Goal: Transaction & Acquisition: Purchase product/service

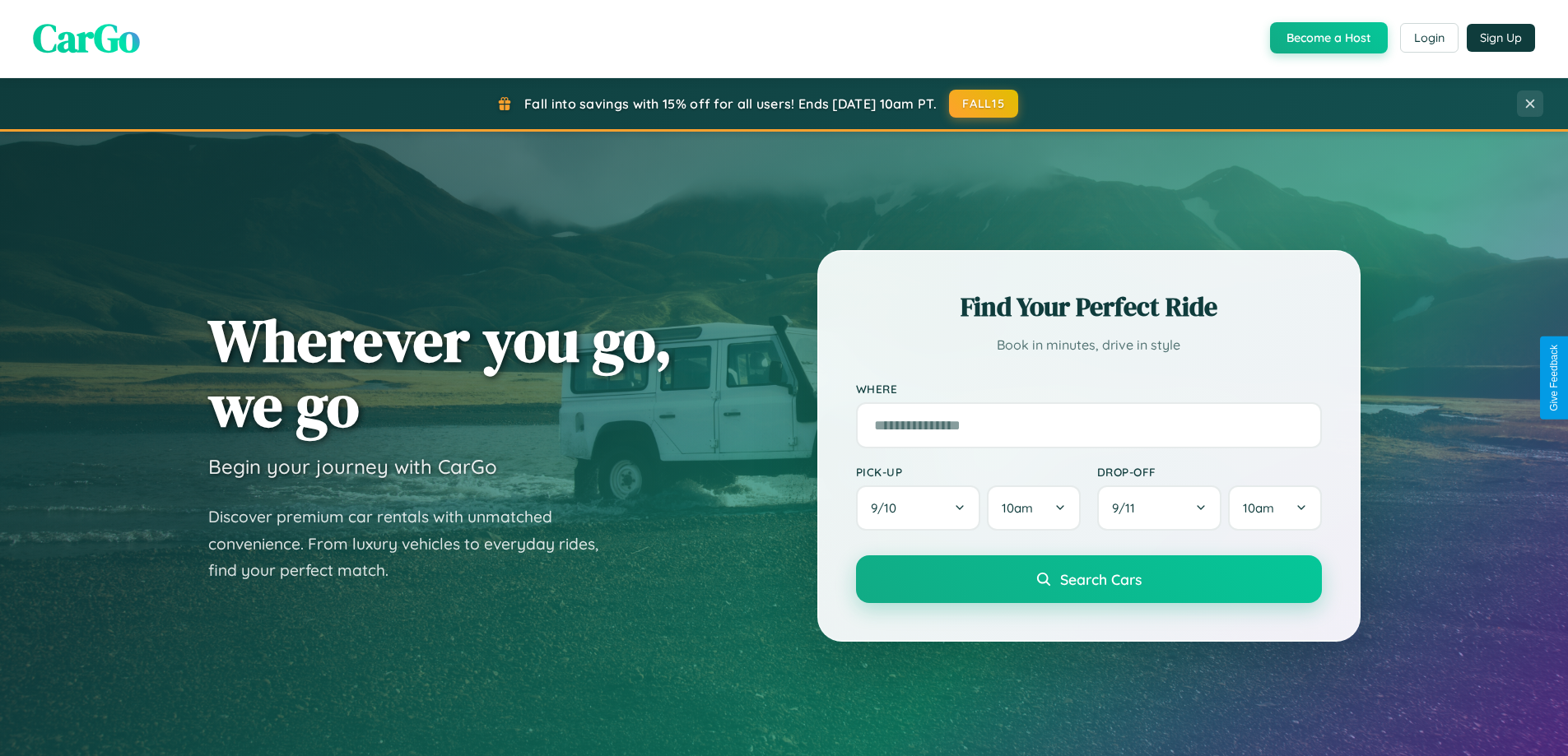
scroll to position [49, 0]
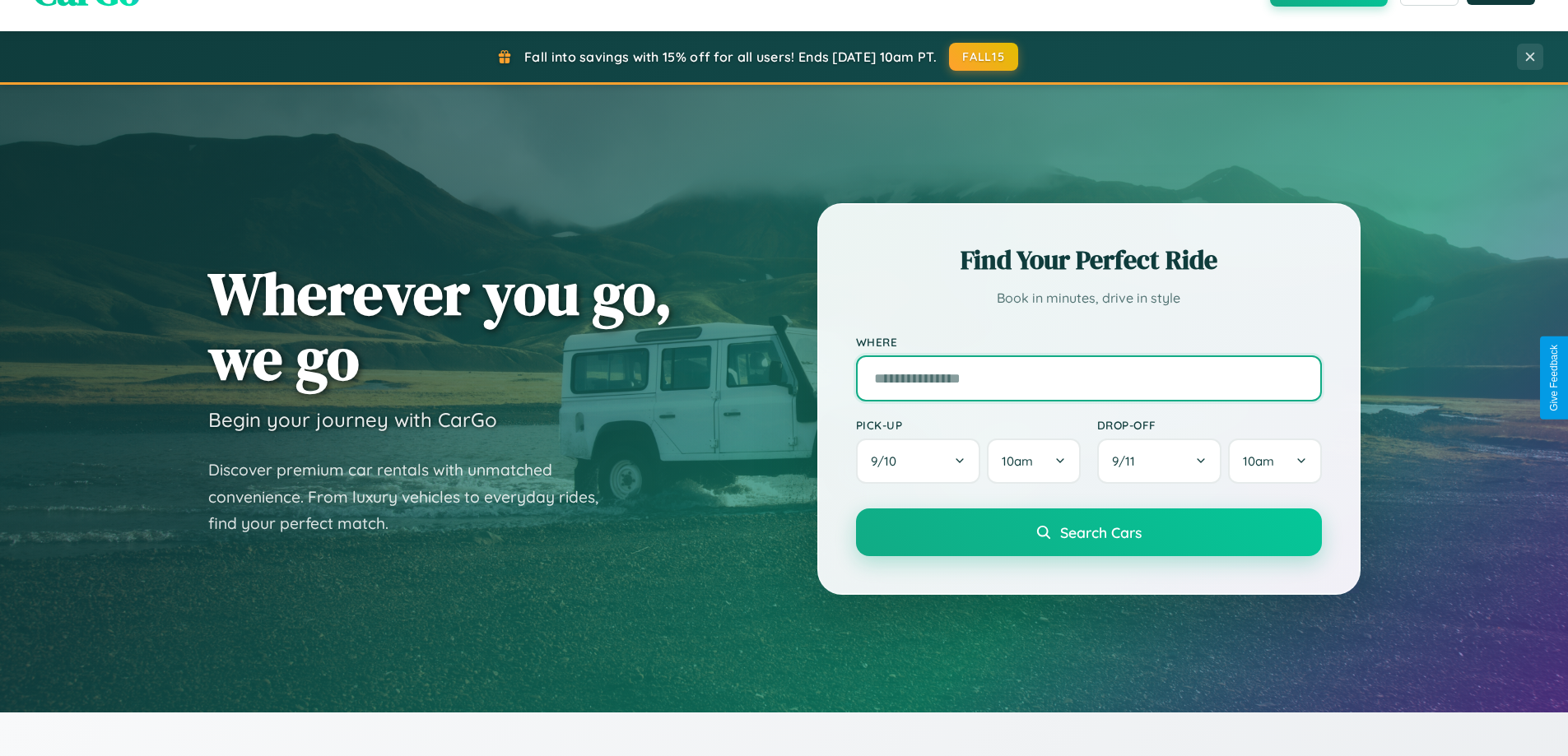
click at [1087, 378] on input "text" at bounding box center [1088, 378] width 466 height 46
type input "**********"
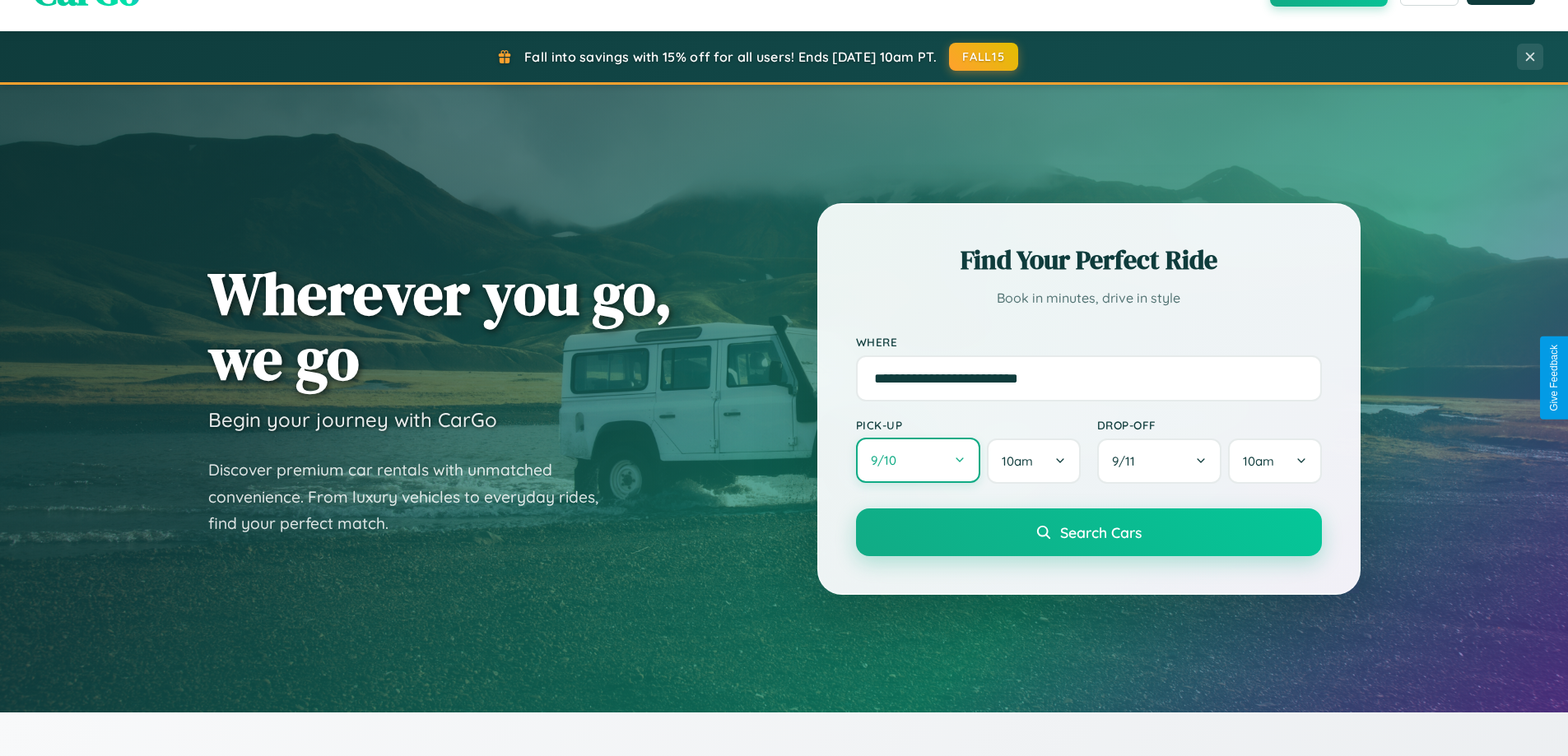
click at [917, 461] on button "9 / 10" at bounding box center [918, 460] width 125 height 45
select select "*"
select select "****"
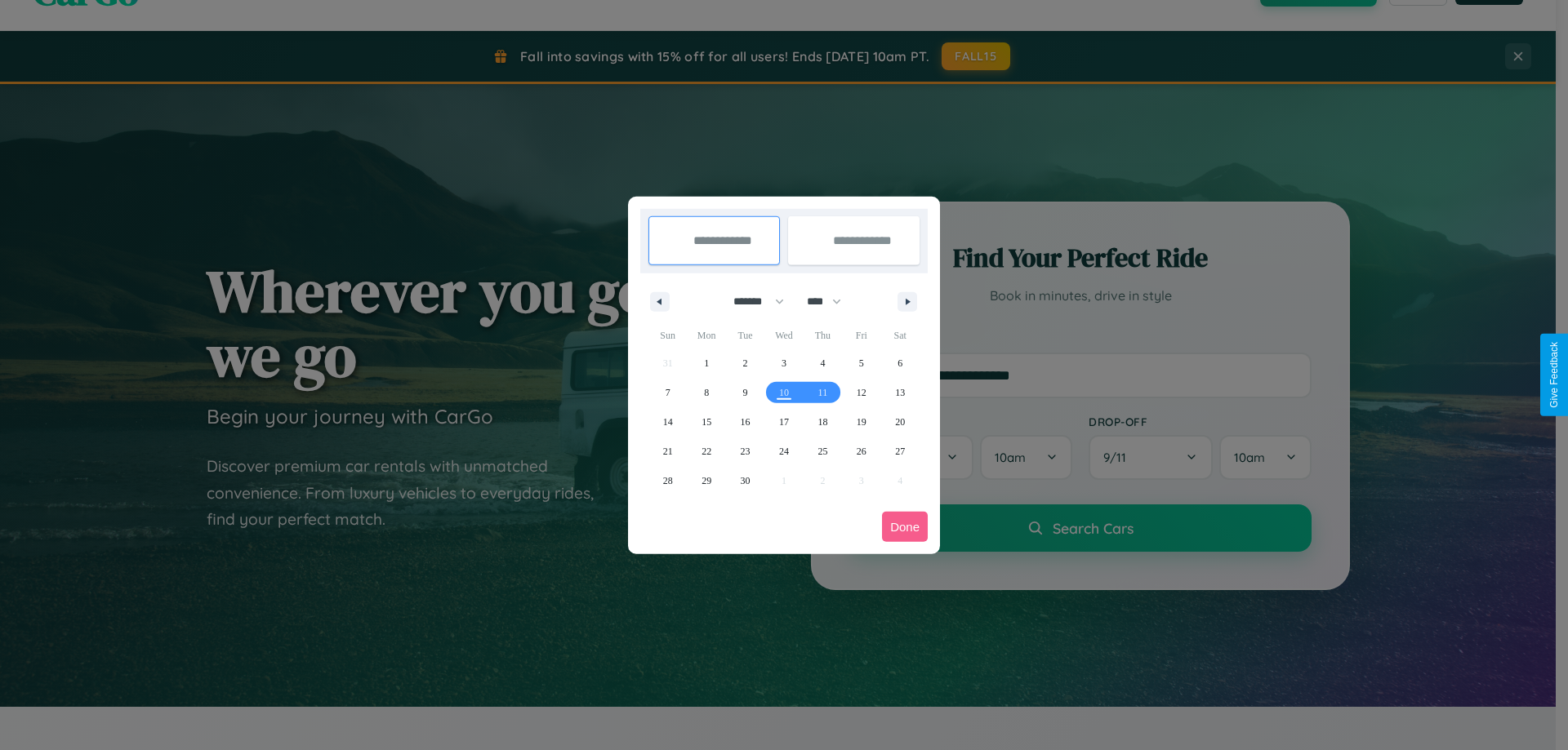
click at [751, 301] on select "******* ******** ***** ***** *** **** **** ****** ********* ******* ******** **…" at bounding box center [755, 301] width 69 height 27
select select "**"
click at [861, 392] on span "12" at bounding box center [862, 393] width 10 height 30
type input "**********"
click at [823, 421] on span "18" at bounding box center [823, 422] width 10 height 30
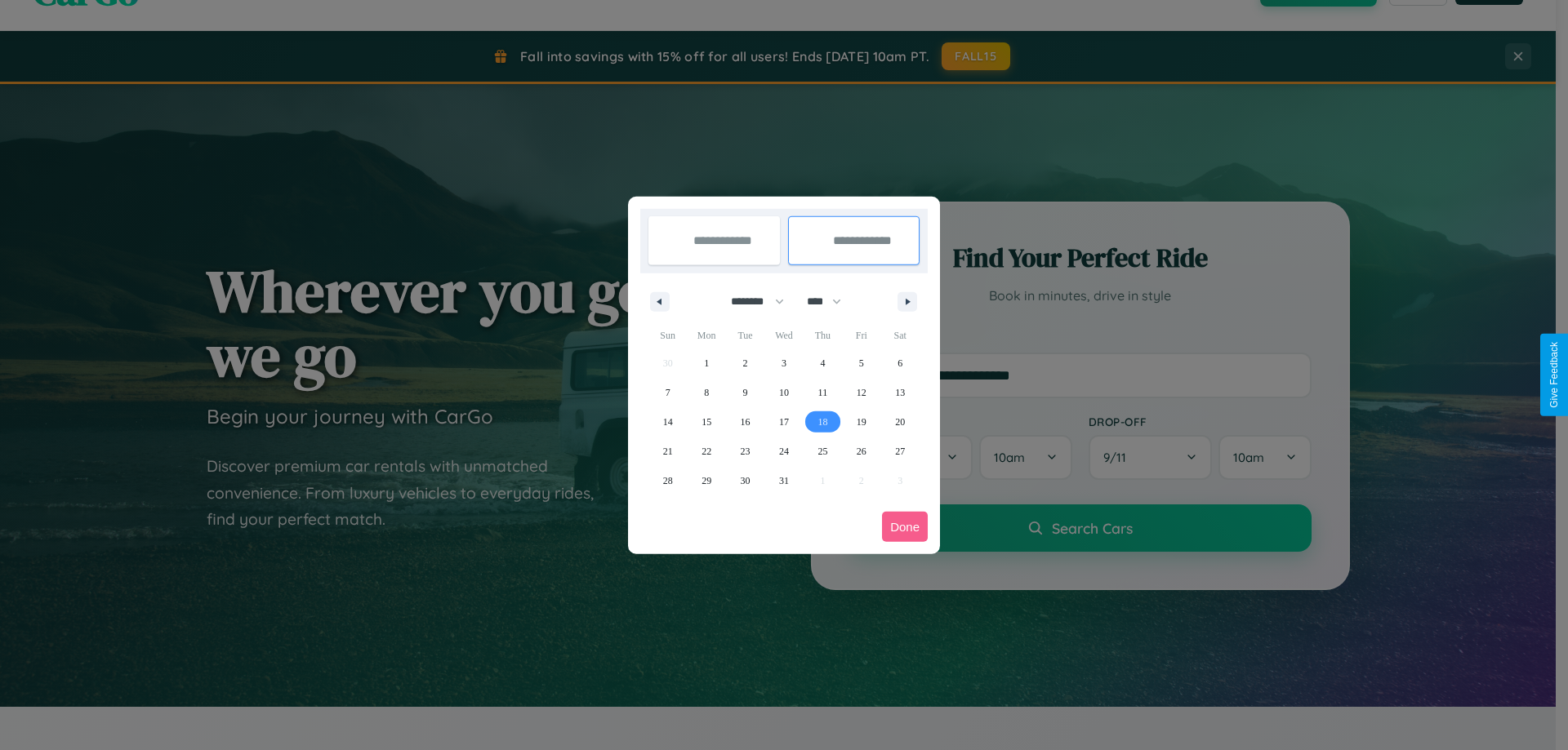
type input "**********"
click at [904, 526] on button "Done" at bounding box center [904, 527] width 45 height 31
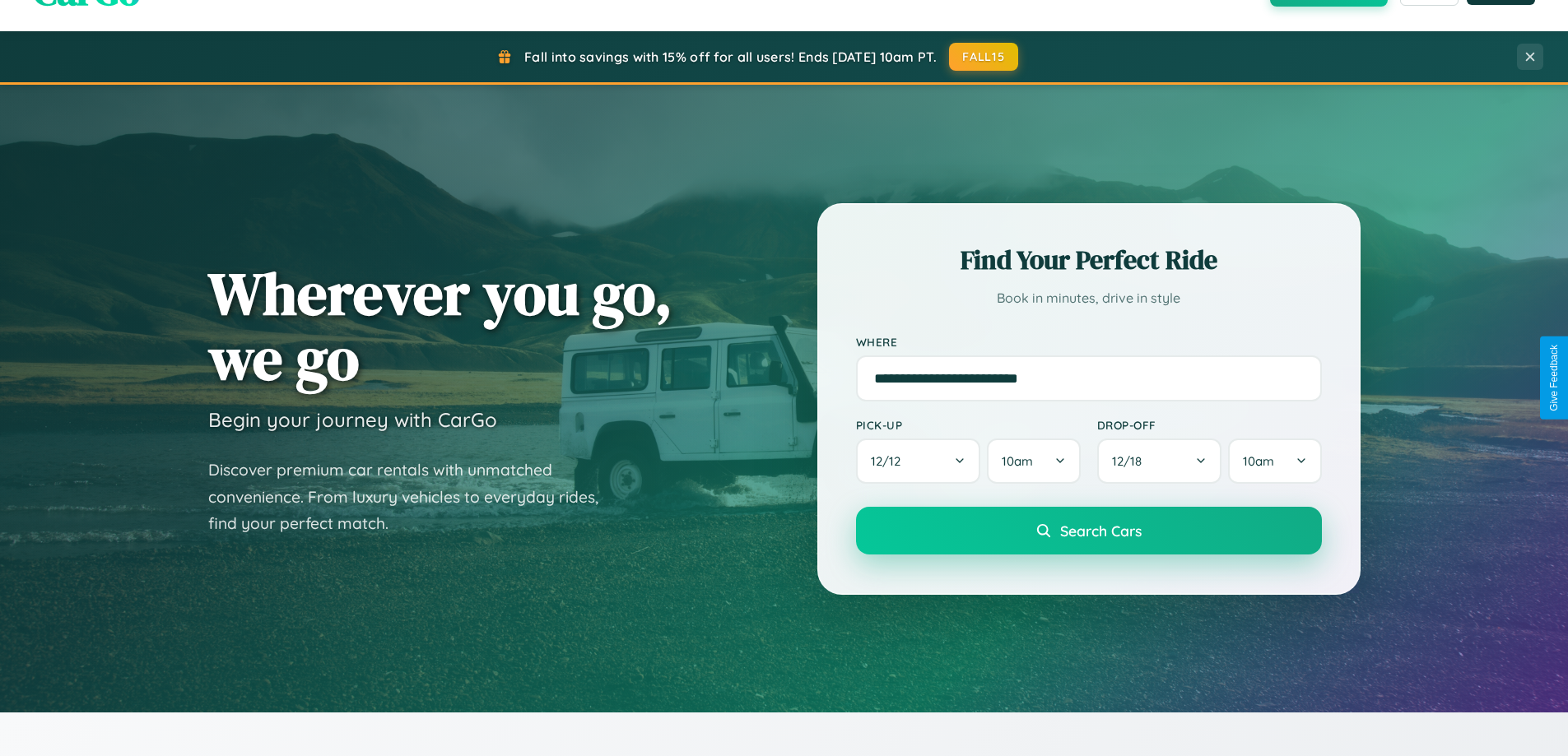
click at [1087, 530] on span "Search Cars" at bounding box center [1100, 530] width 82 height 18
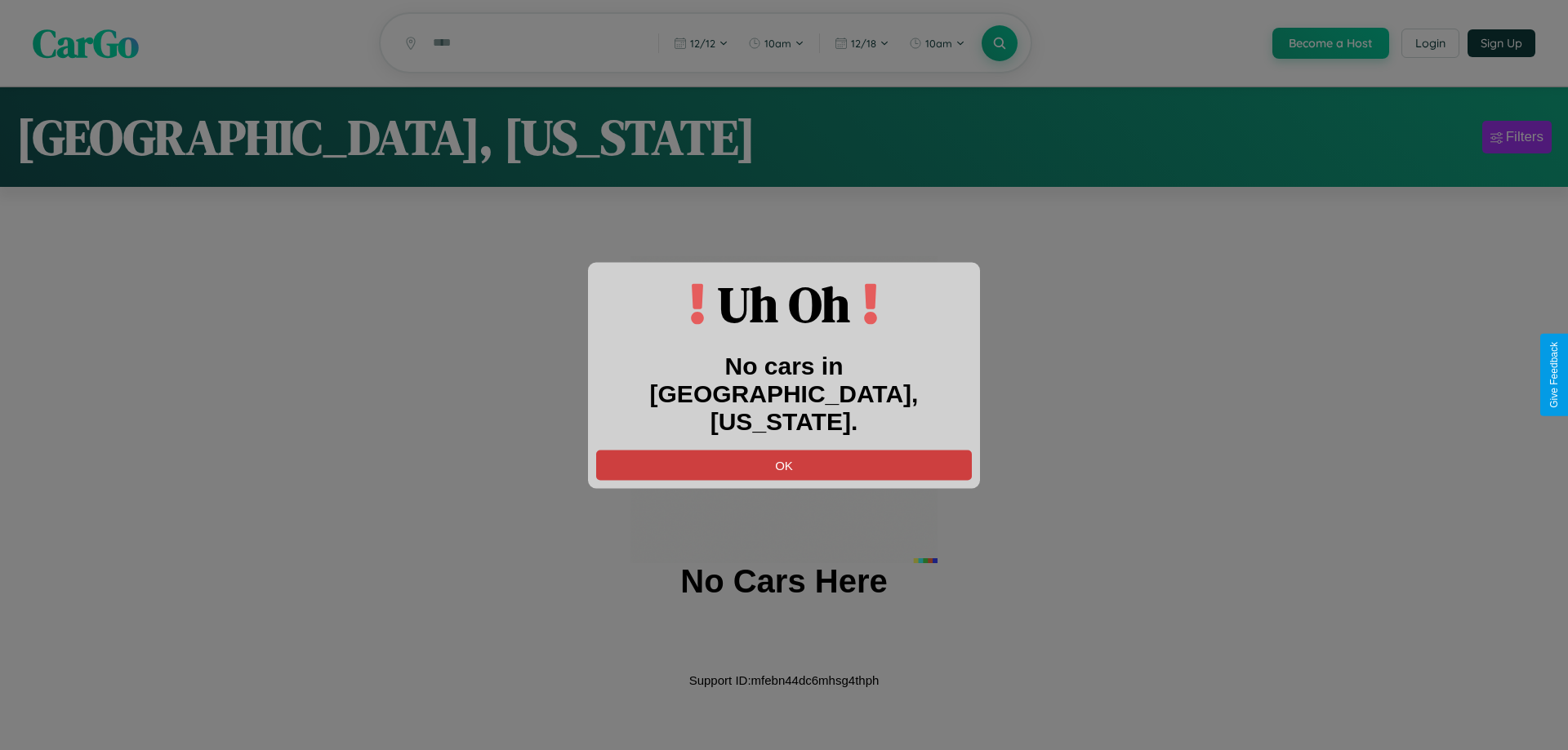
click at [784, 451] on button "OK" at bounding box center [784, 465] width 375 height 31
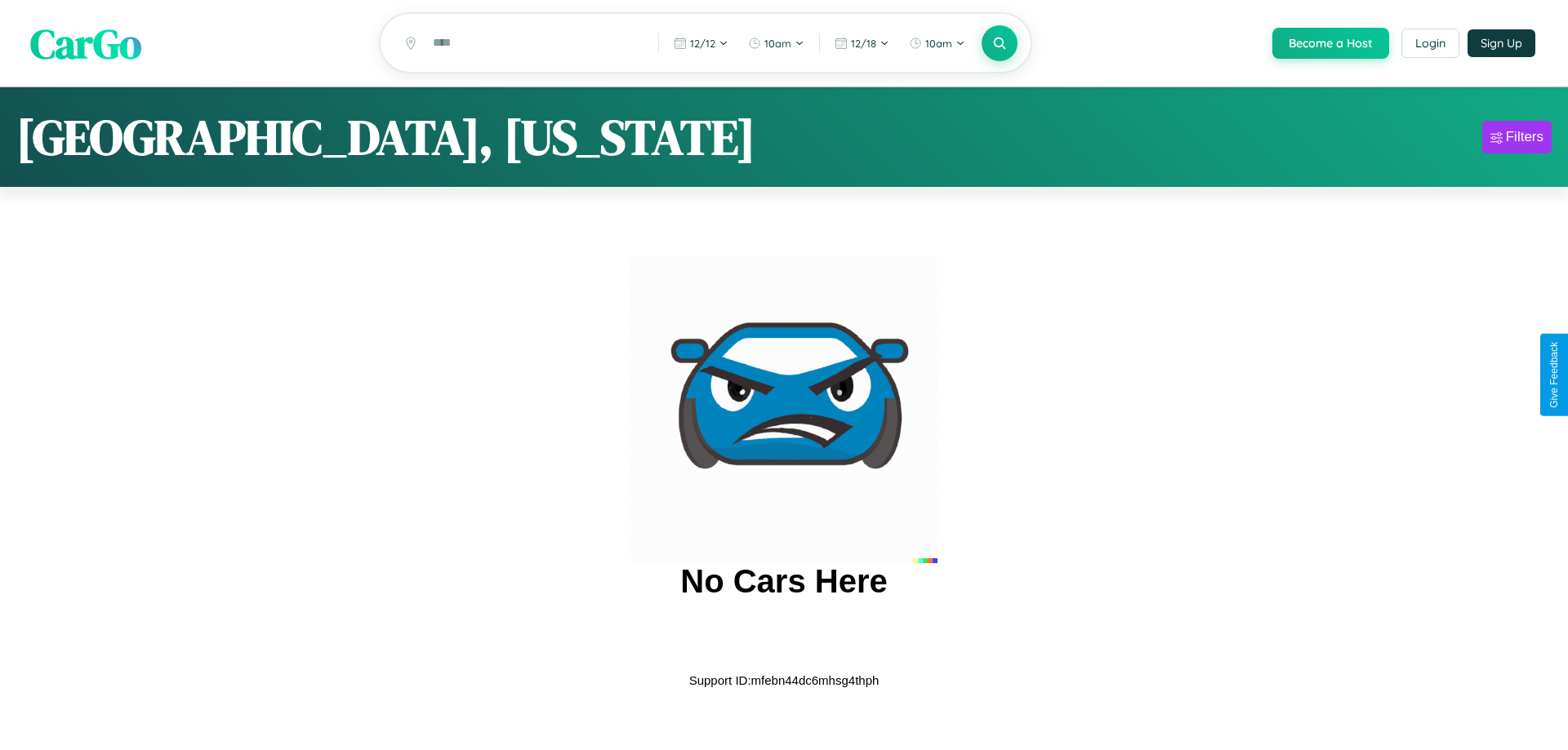
click at [86, 44] on span "CarGo" at bounding box center [86, 42] width 111 height 56
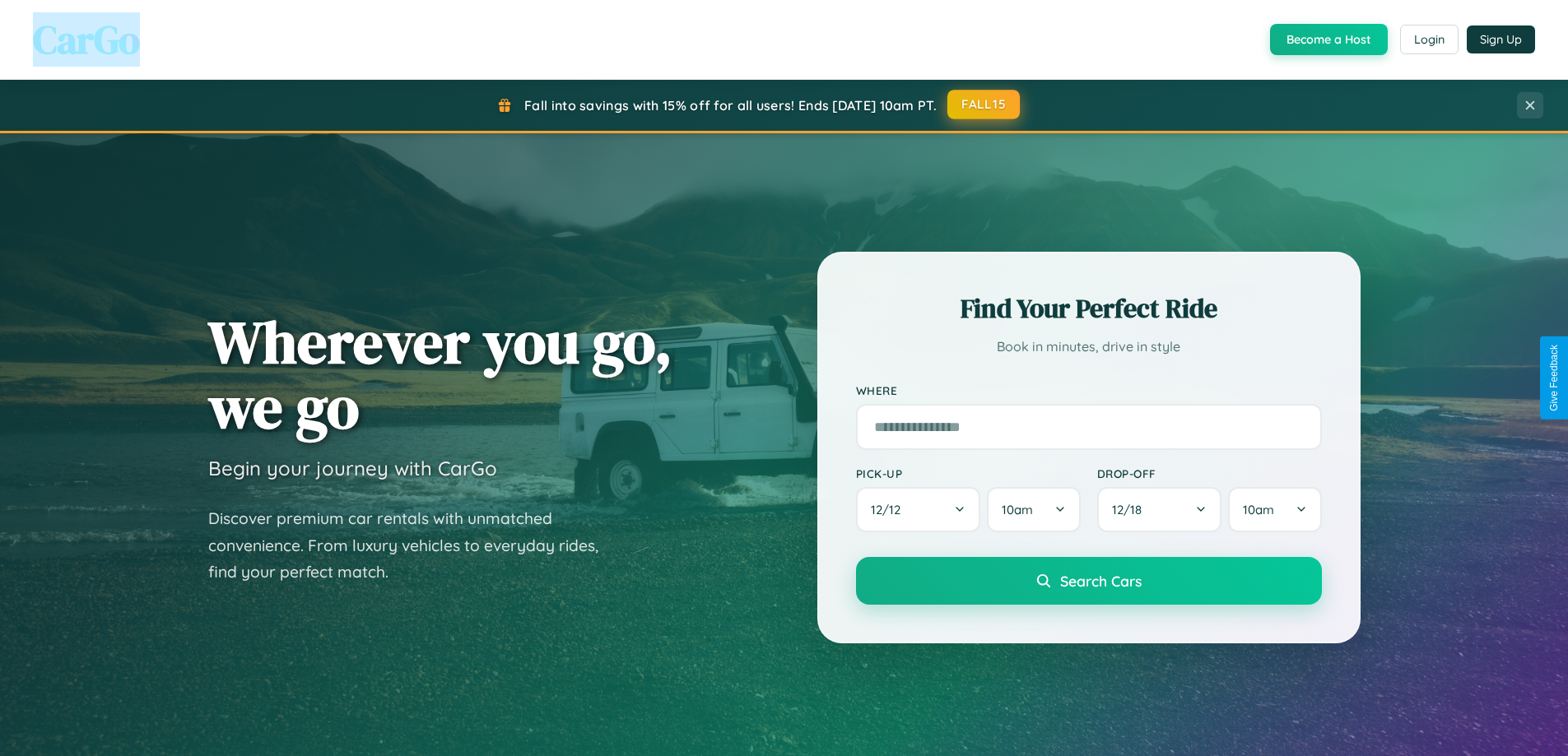
click at [984, 104] on button "FALL15" at bounding box center [983, 104] width 73 height 30
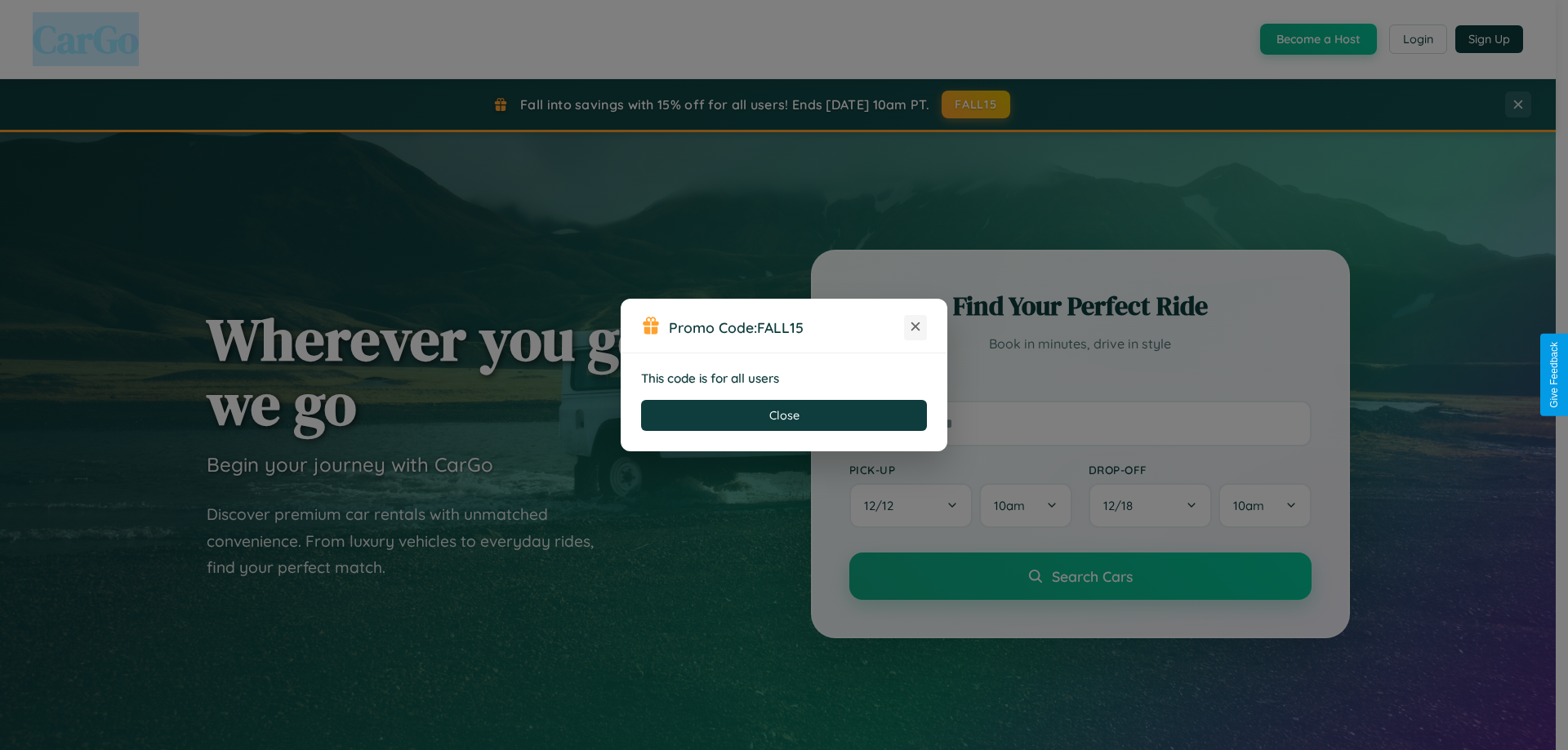
click at [915, 328] on icon at bounding box center [915, 327] width 17 height 17
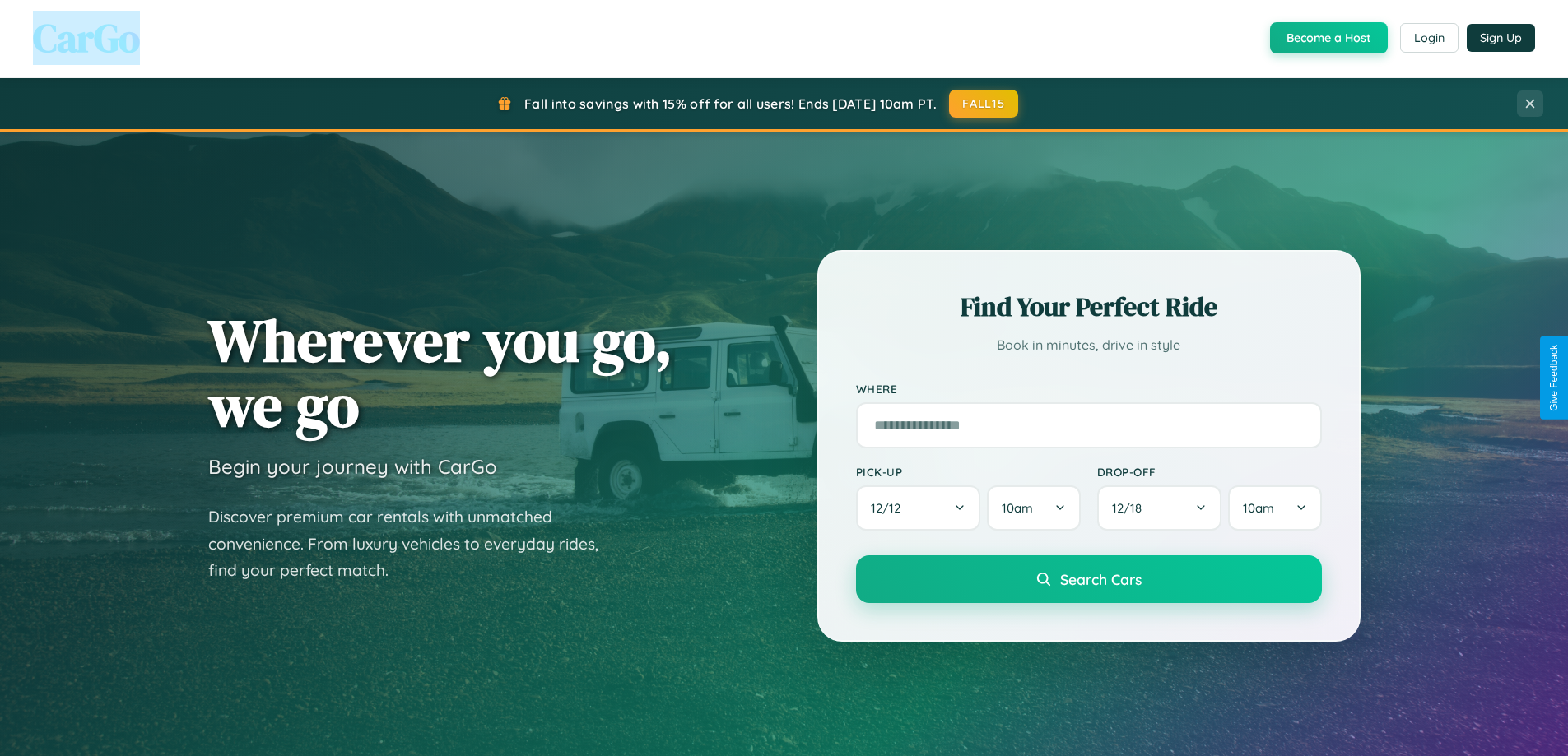
scroll to position [709, 0]
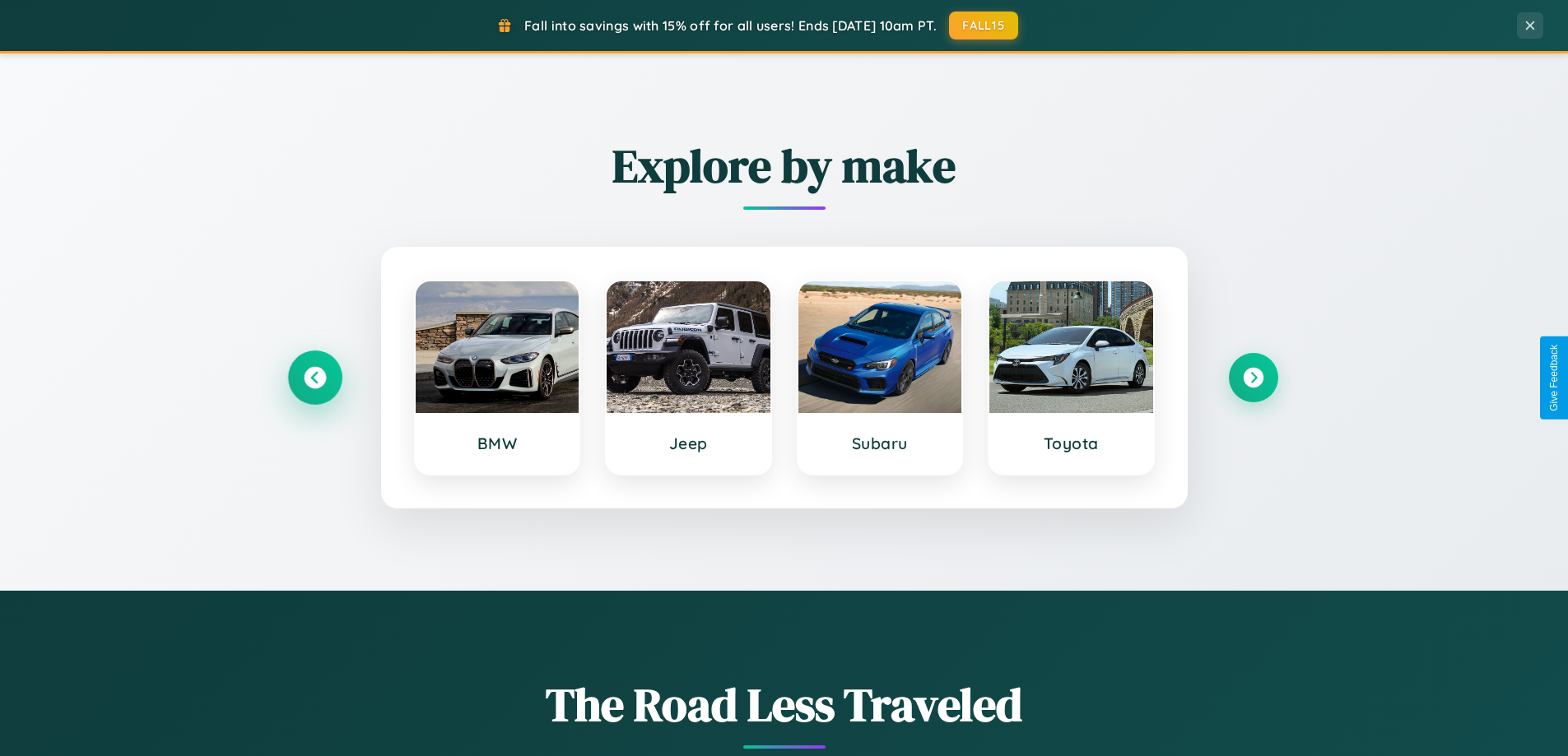
click at [314, 378] on icon at bounding box center [314, 378] width 22 height 22
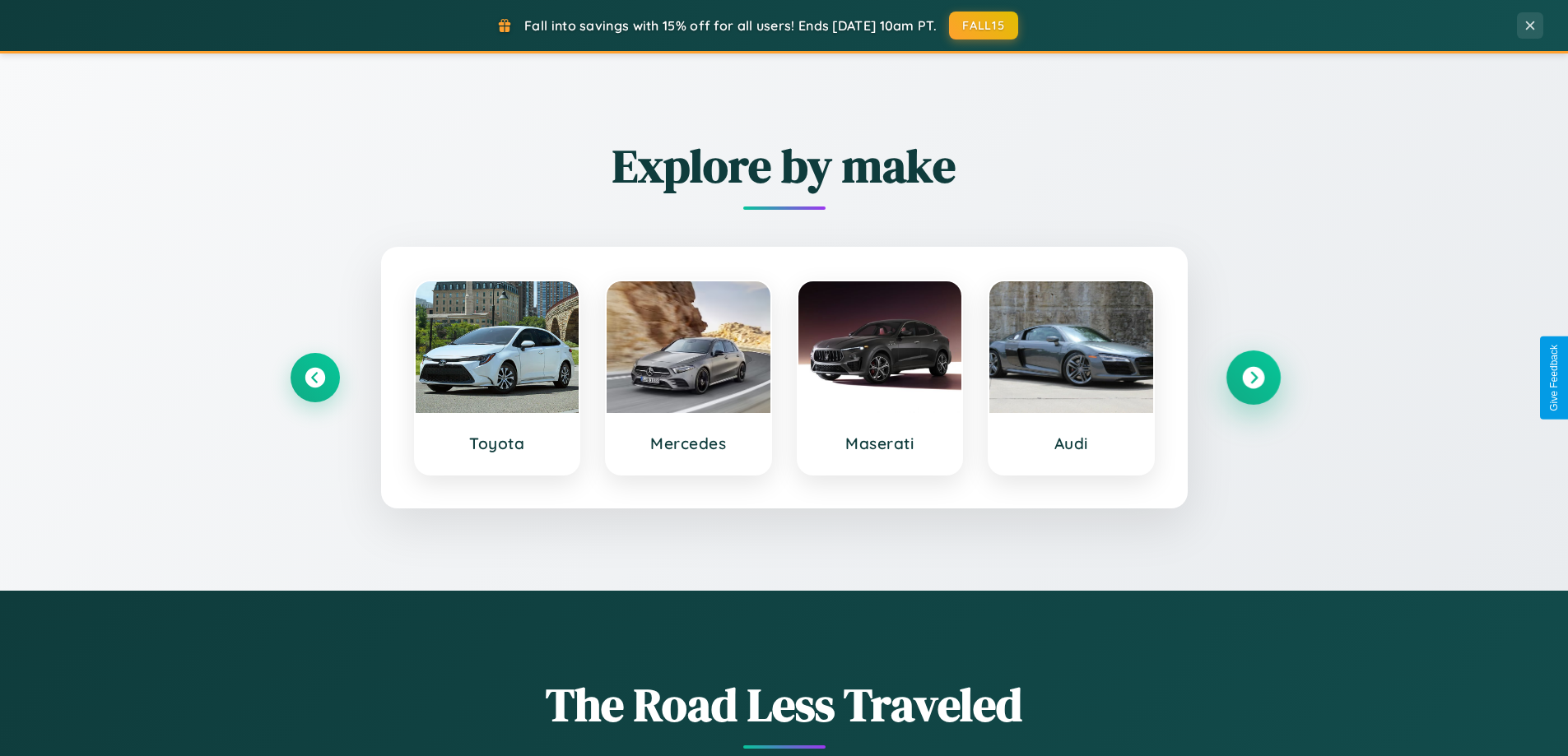
click at [1253, 378] on icon at bounding box center [1253, 378] width 22 height 22
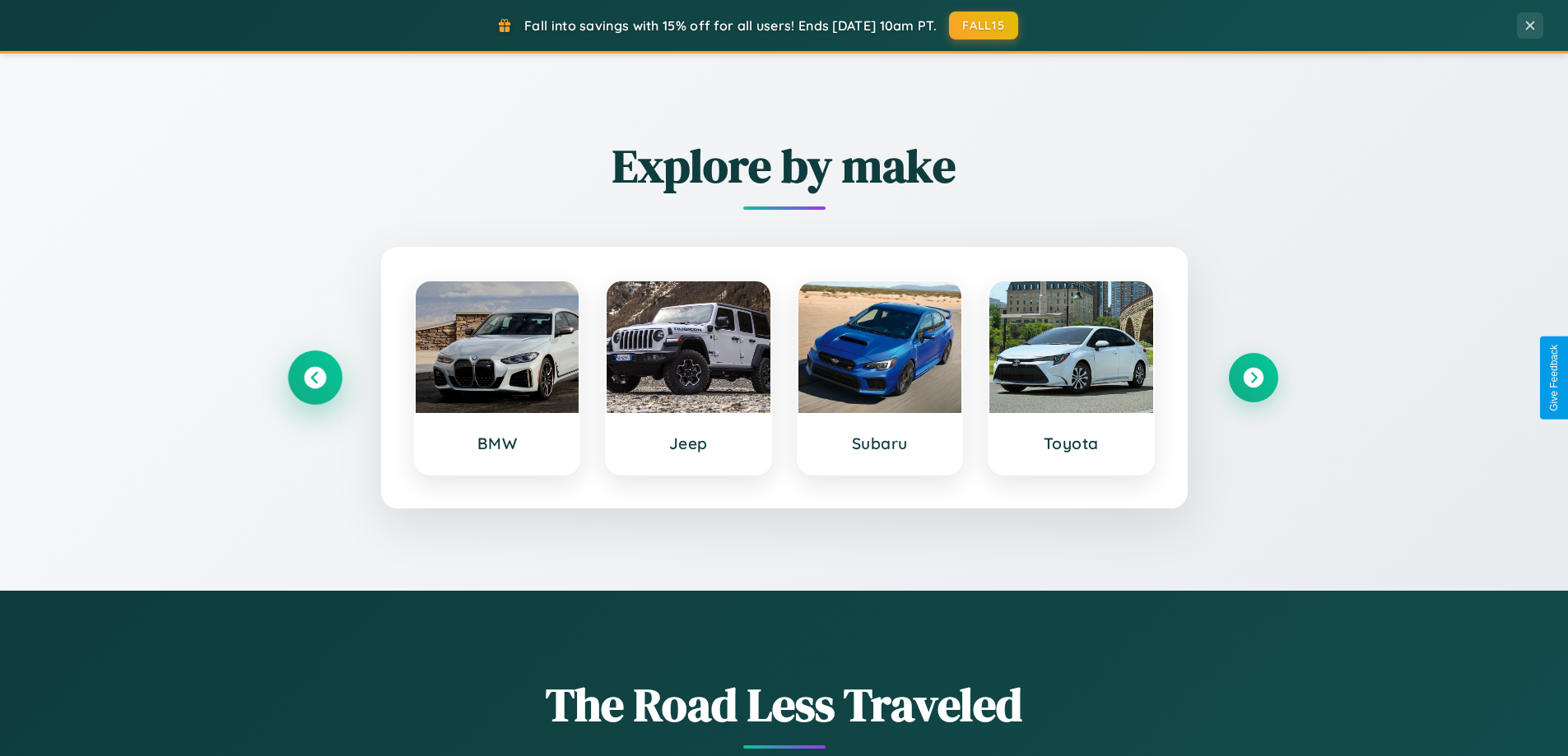
click at [314, 378] on icon at bounding box center [314, 378] width 22 height 22
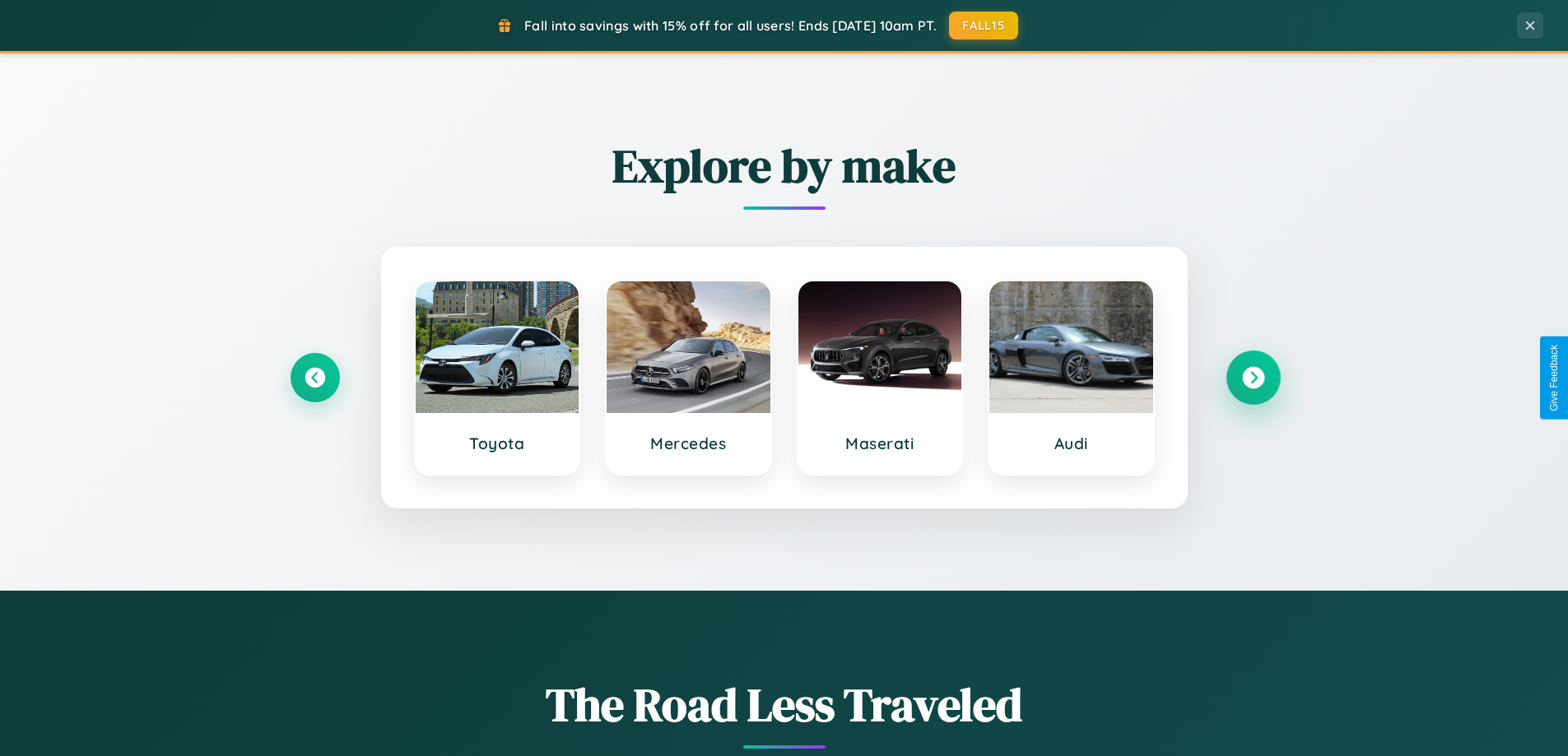
click at [1253, 378] on icon at bounding box center [1253, 378] width 22 height 22
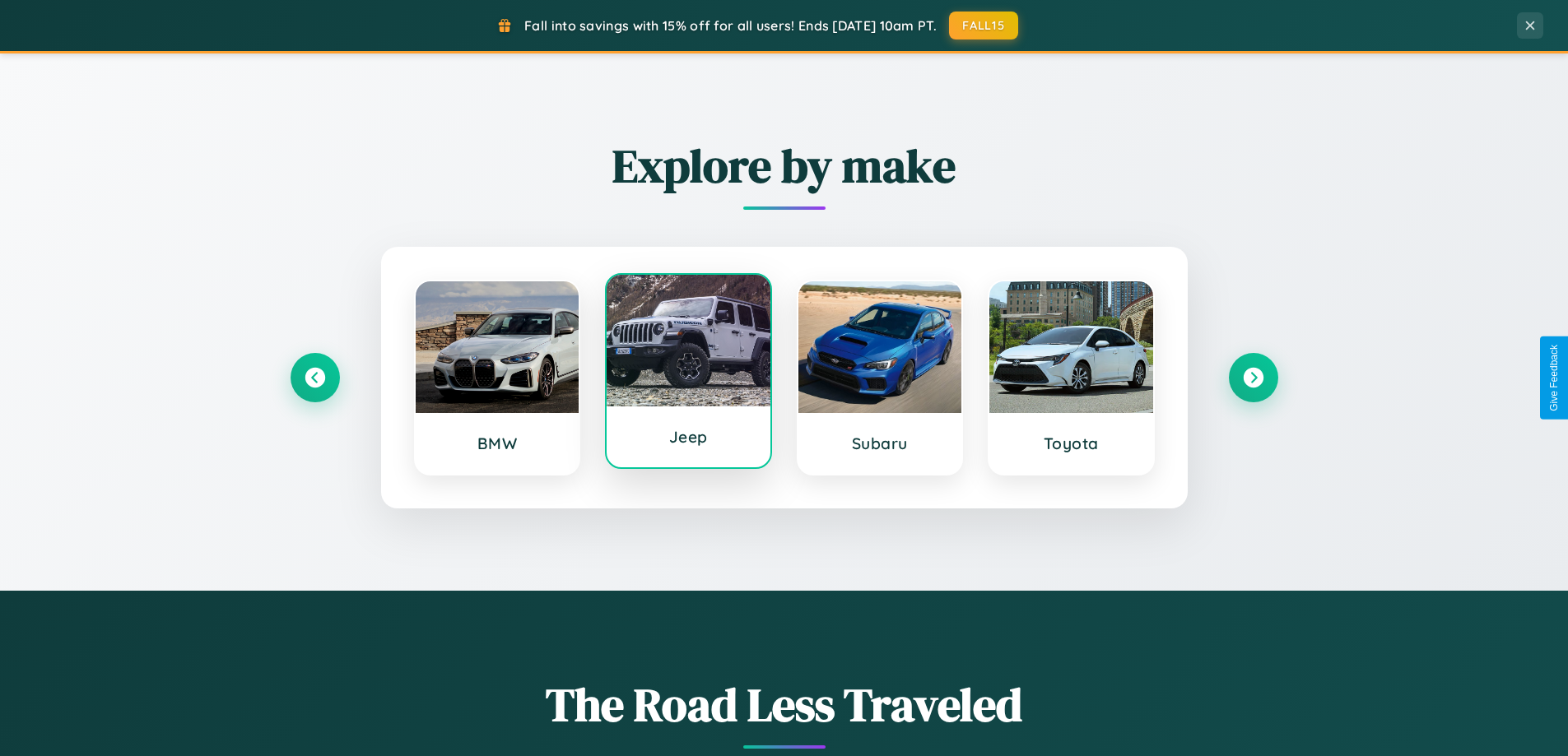
click at [687, 375] on div at bounding box center [688, 340] width 164 height 131
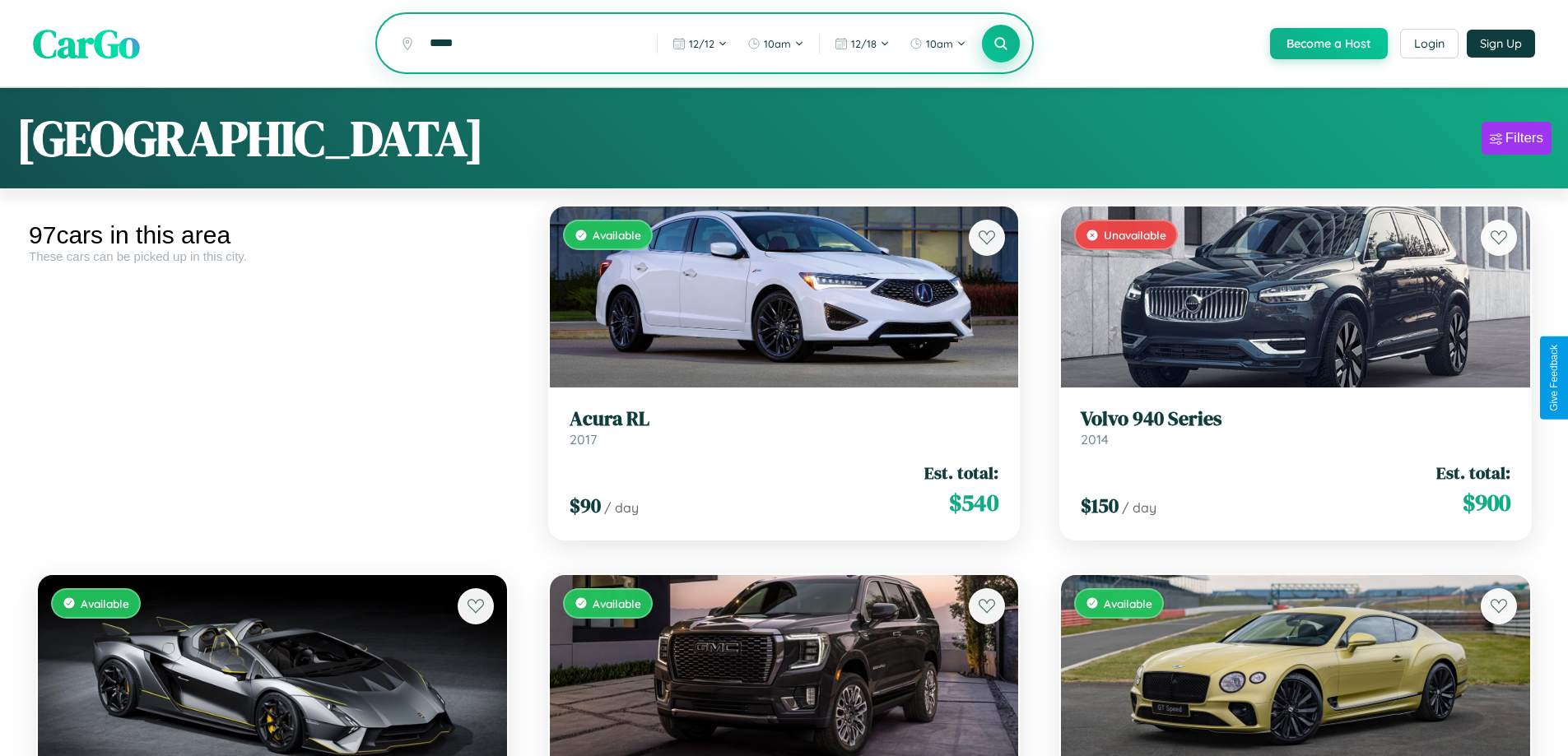
click at [1000, 45] on icon at bounding box center [1001, 44] width 16 height 16
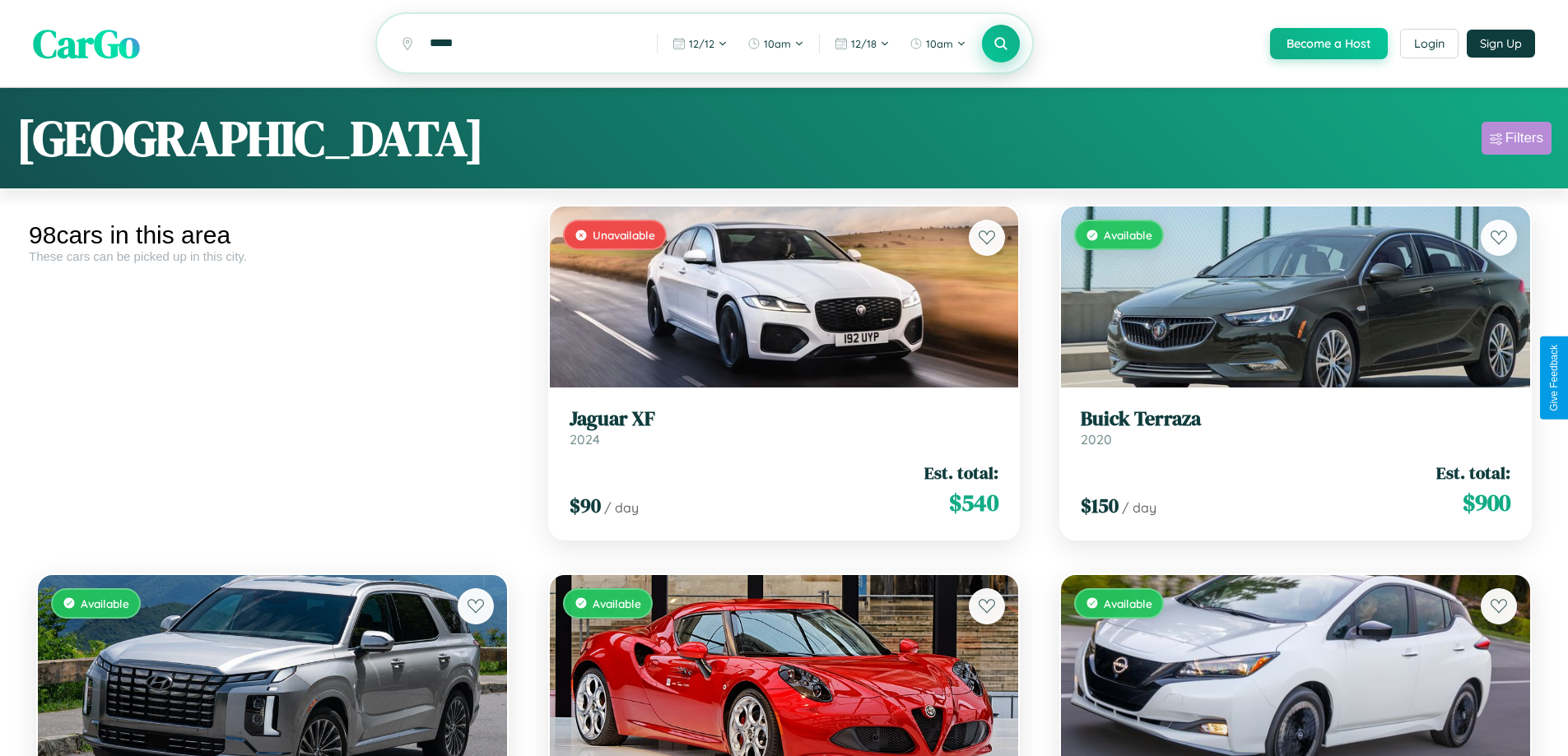
click at [1515, 140] on div "Filters" at bounding box center [1524, 138] width 38 height 17
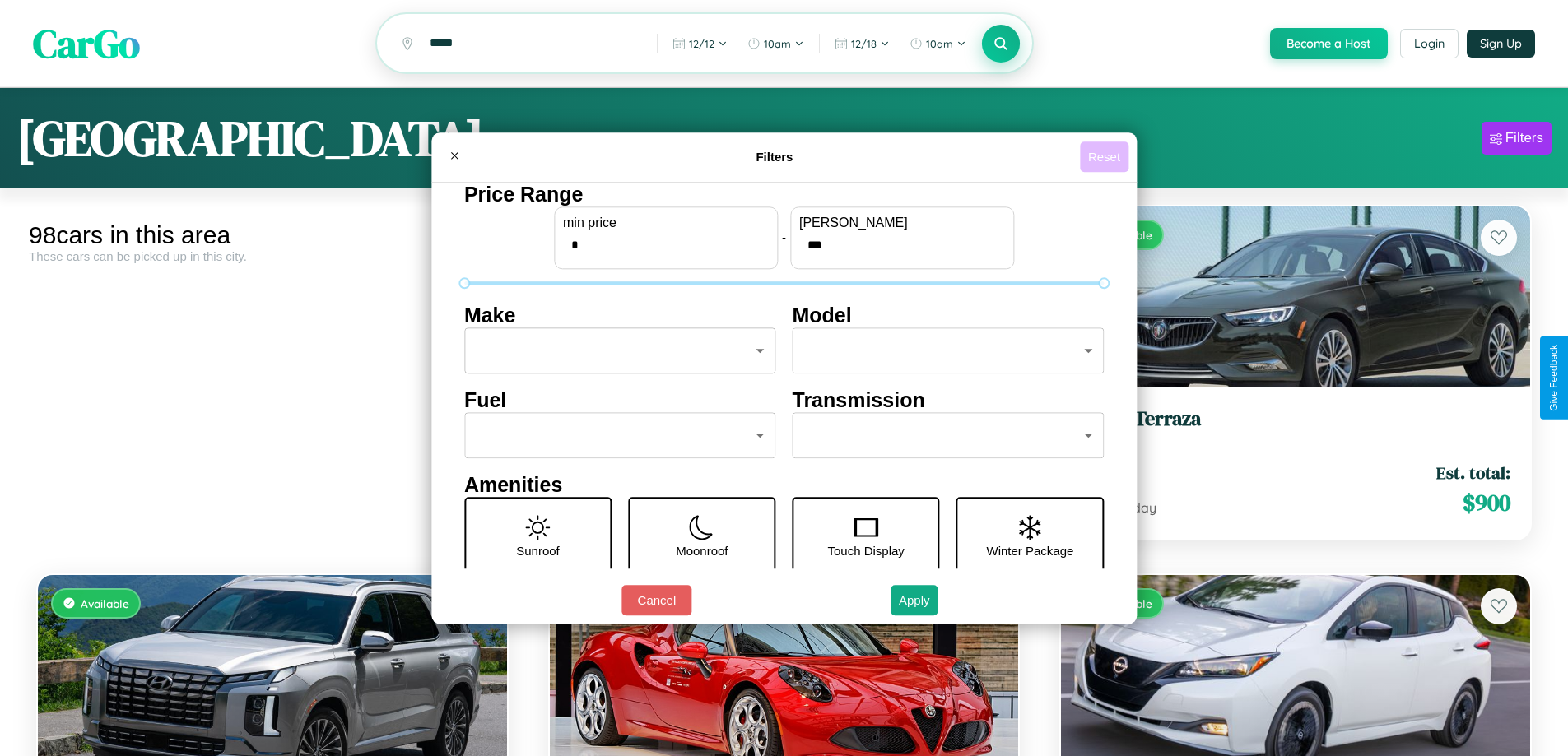
click at [1106, 156] on button "Reset" at bounding box center [1103, 156] width 49 height 31
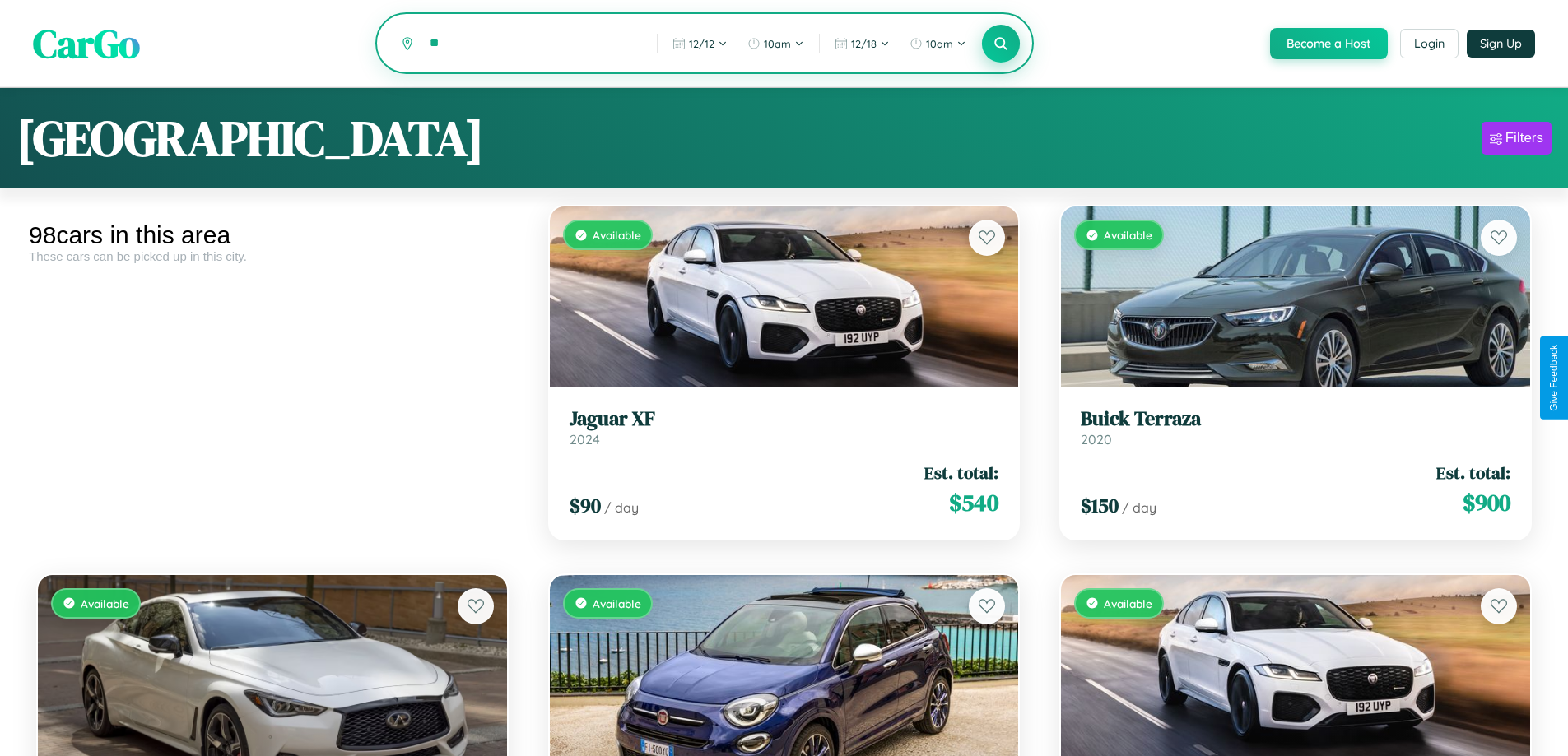
type input "*"
type input "*****"
click at [1000, 45] on icon at bounding box center [1001, 44] width 16 height 16
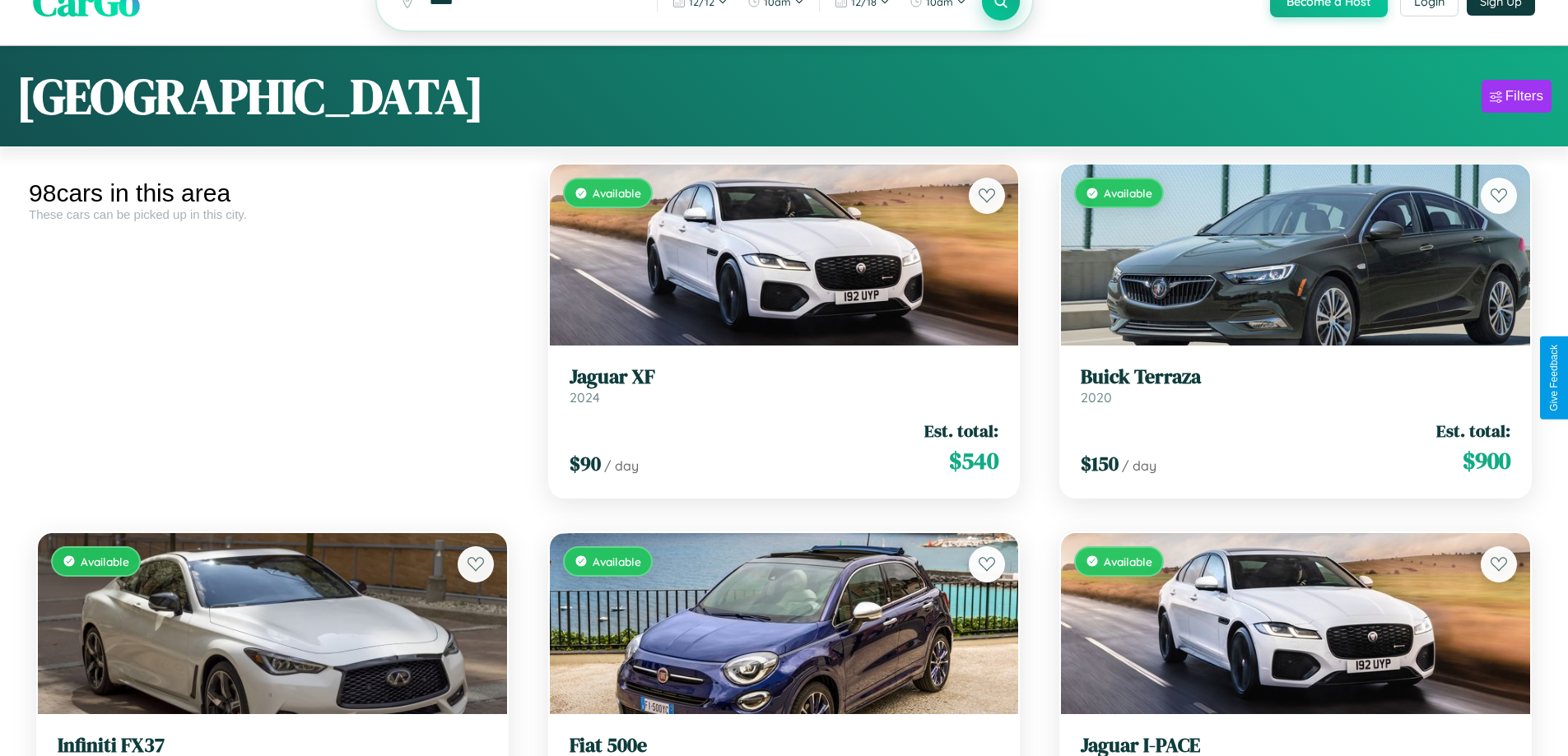
scroll to position [99, 0]
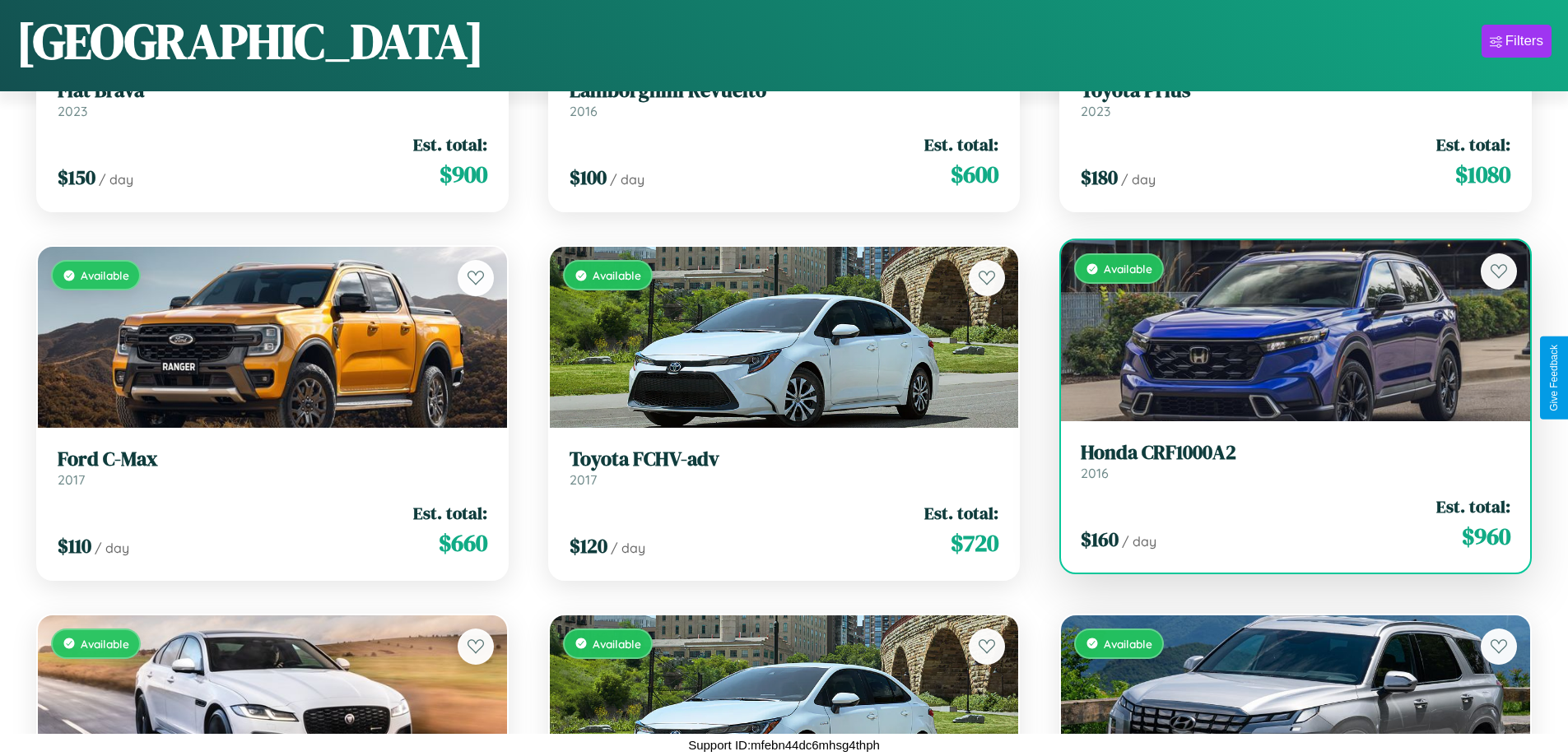
click at [1284, 523] on div "$ 160 / day Est. total: $ 960" at bounding box center [1295, 523] width 430 height 59
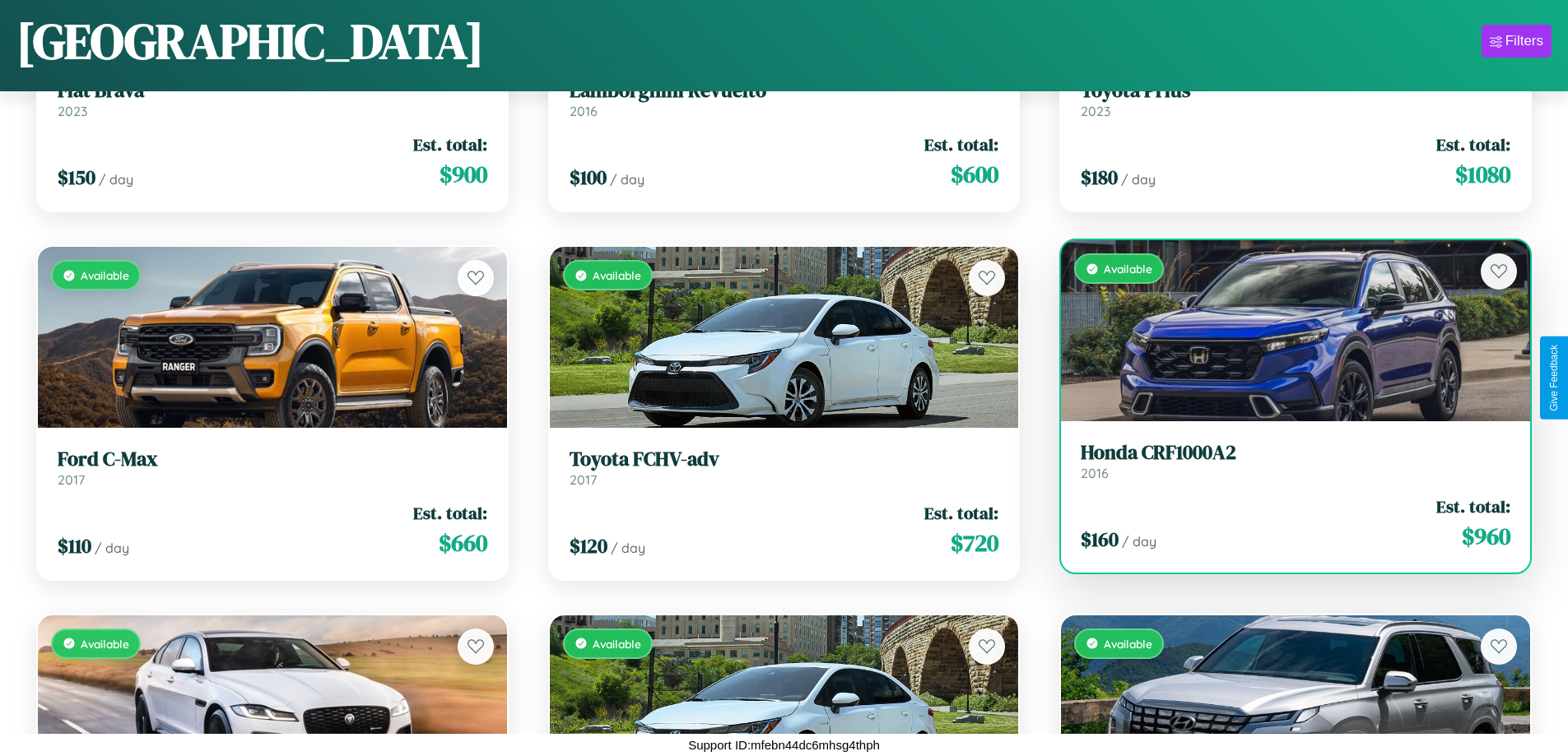
click at [1284, 523] on div "$ 160 / day Est. total: $ 960" at bounding box center [1295, 523] width 430 height 59
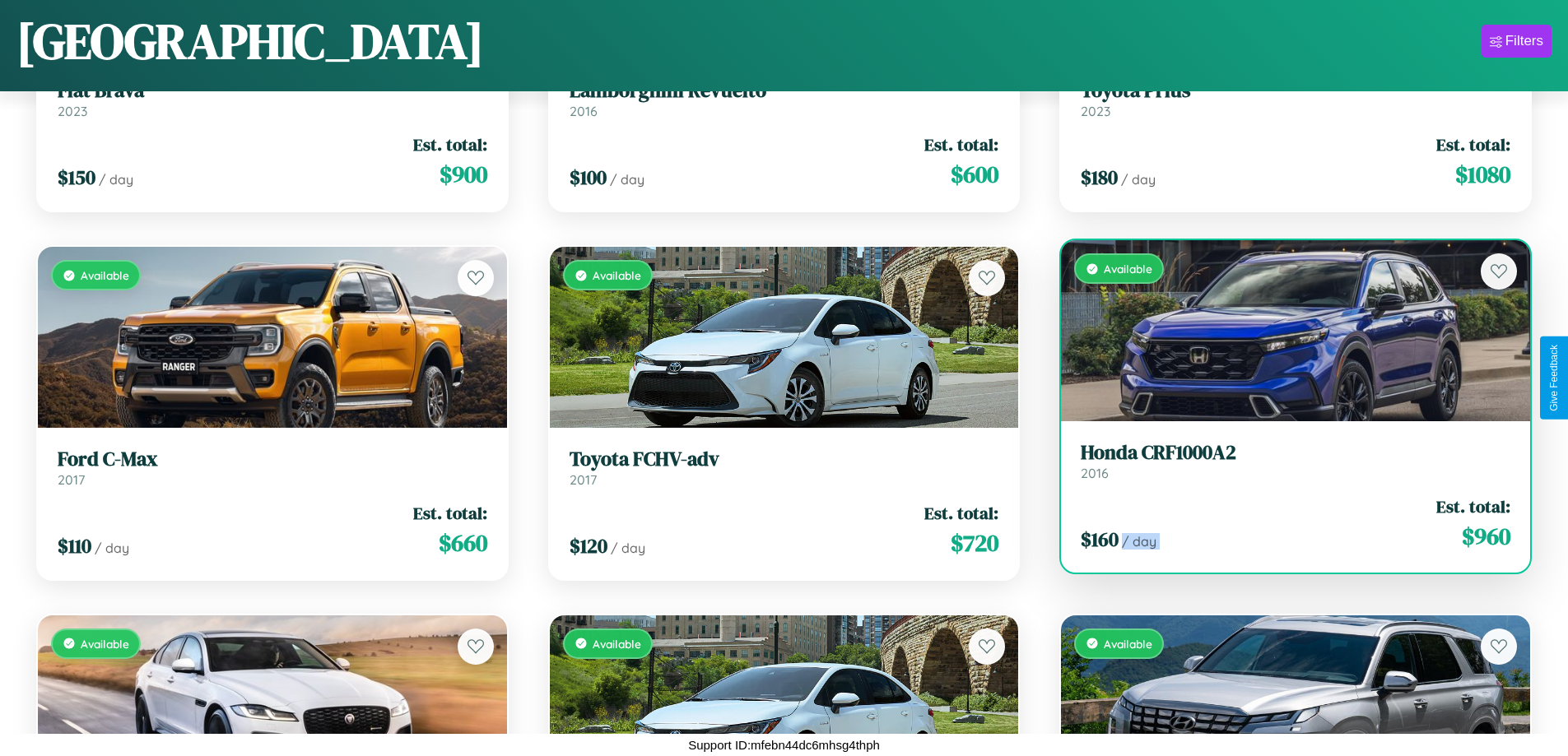
click at [1284, 523] on div "$ 160 / day Est. total: $ 960" at bounding box center [1295, 523] width 430 height 59
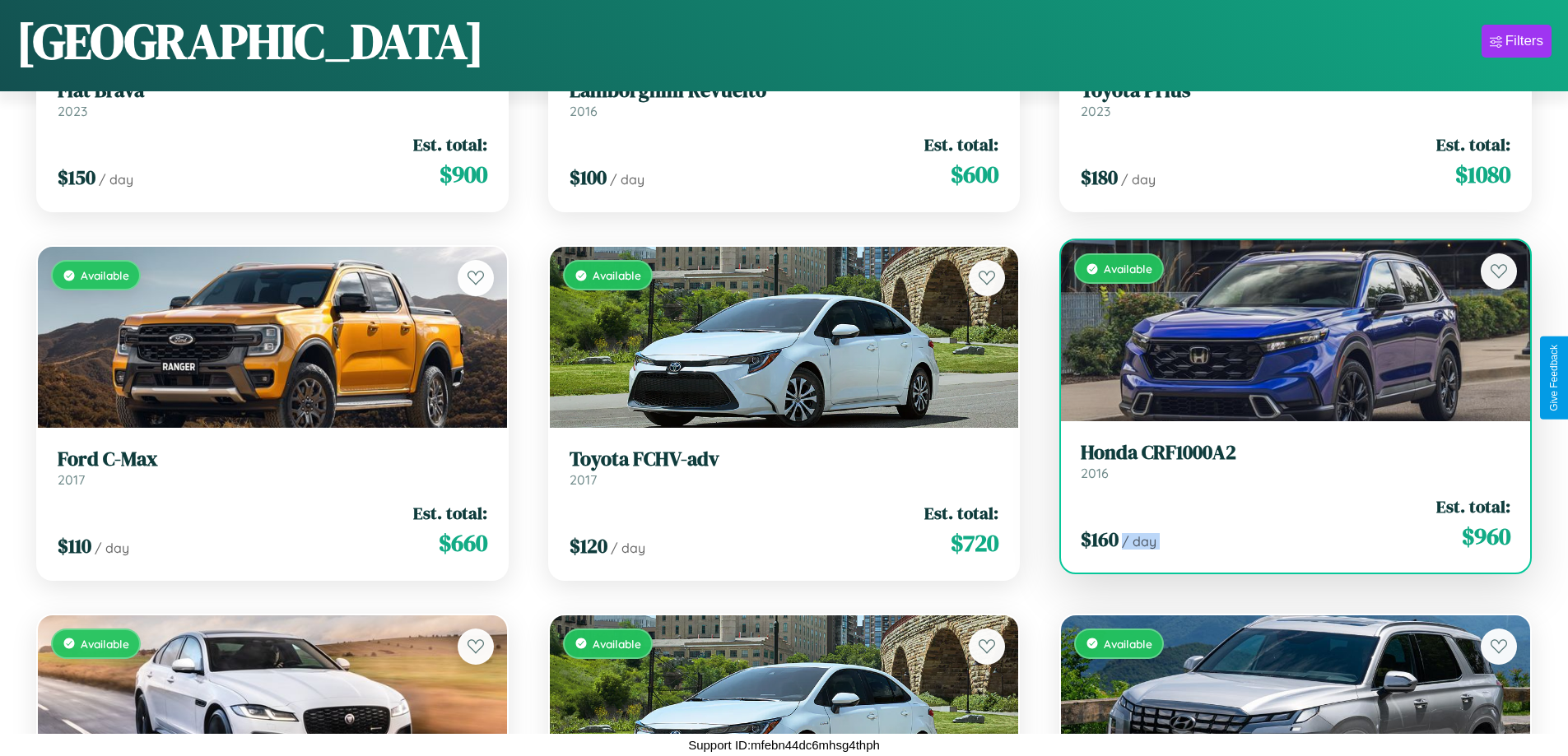
click at [1284, 523] on div "$ 160 / day Est. total: $ 960" at bounding box center [1295, 523] width 430 height 59
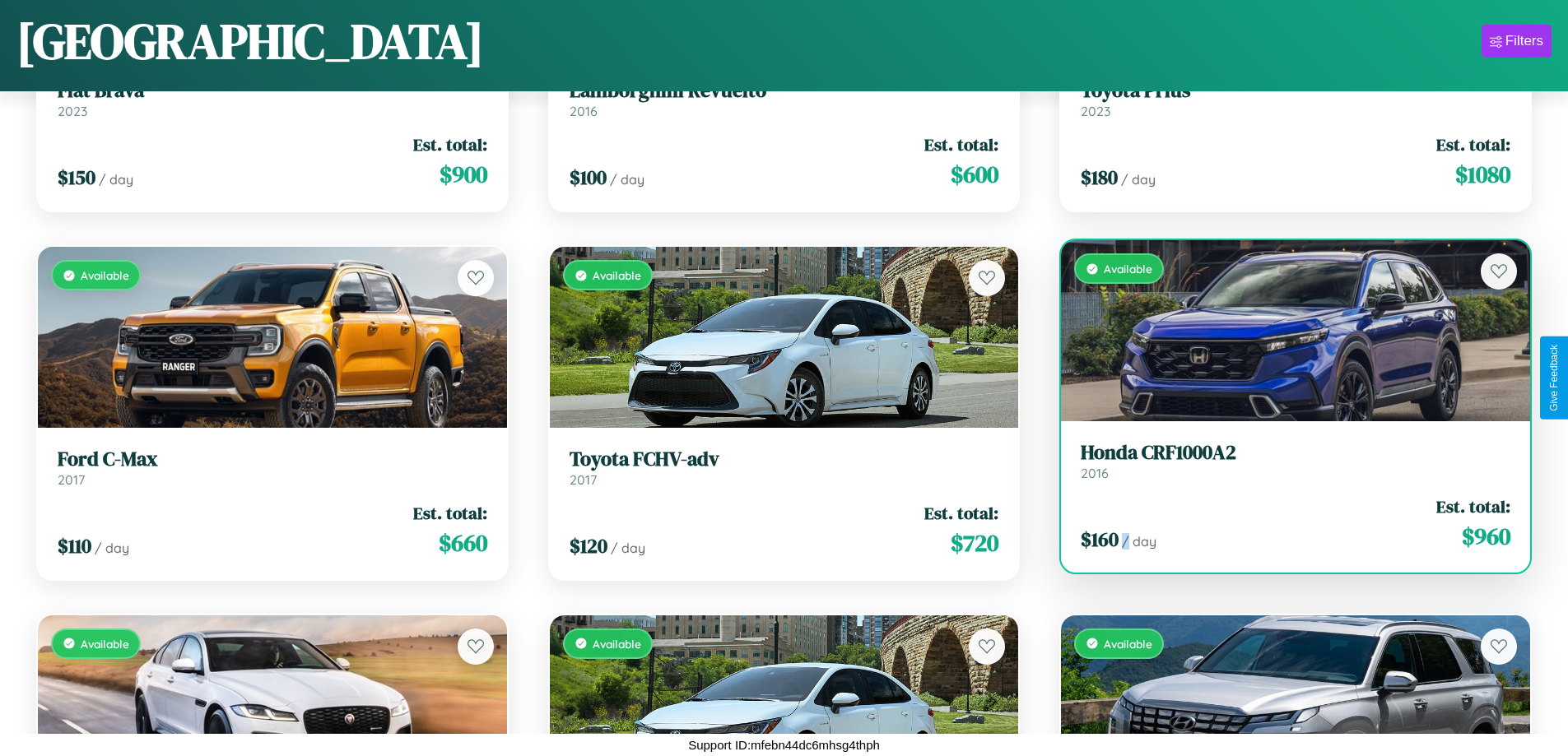
click at [1284, 523] on div "$ 160 / day Est. total: $ 960" at bounding box center [1295, 523] width 430 height 59
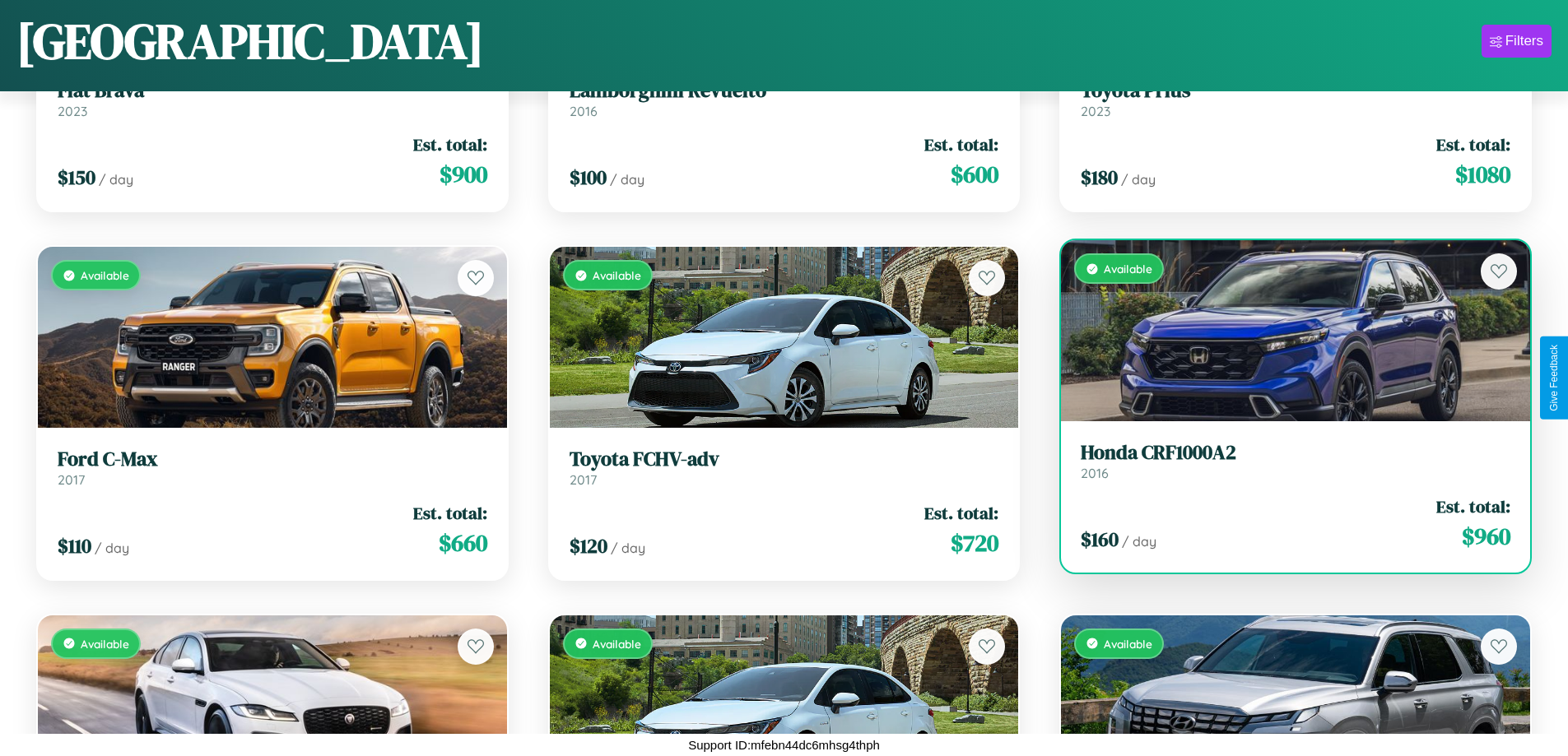
click at [1284, 461] on h3 "Honda CRF1000A2" at bounding box center [1295, 453] width 430 height 24
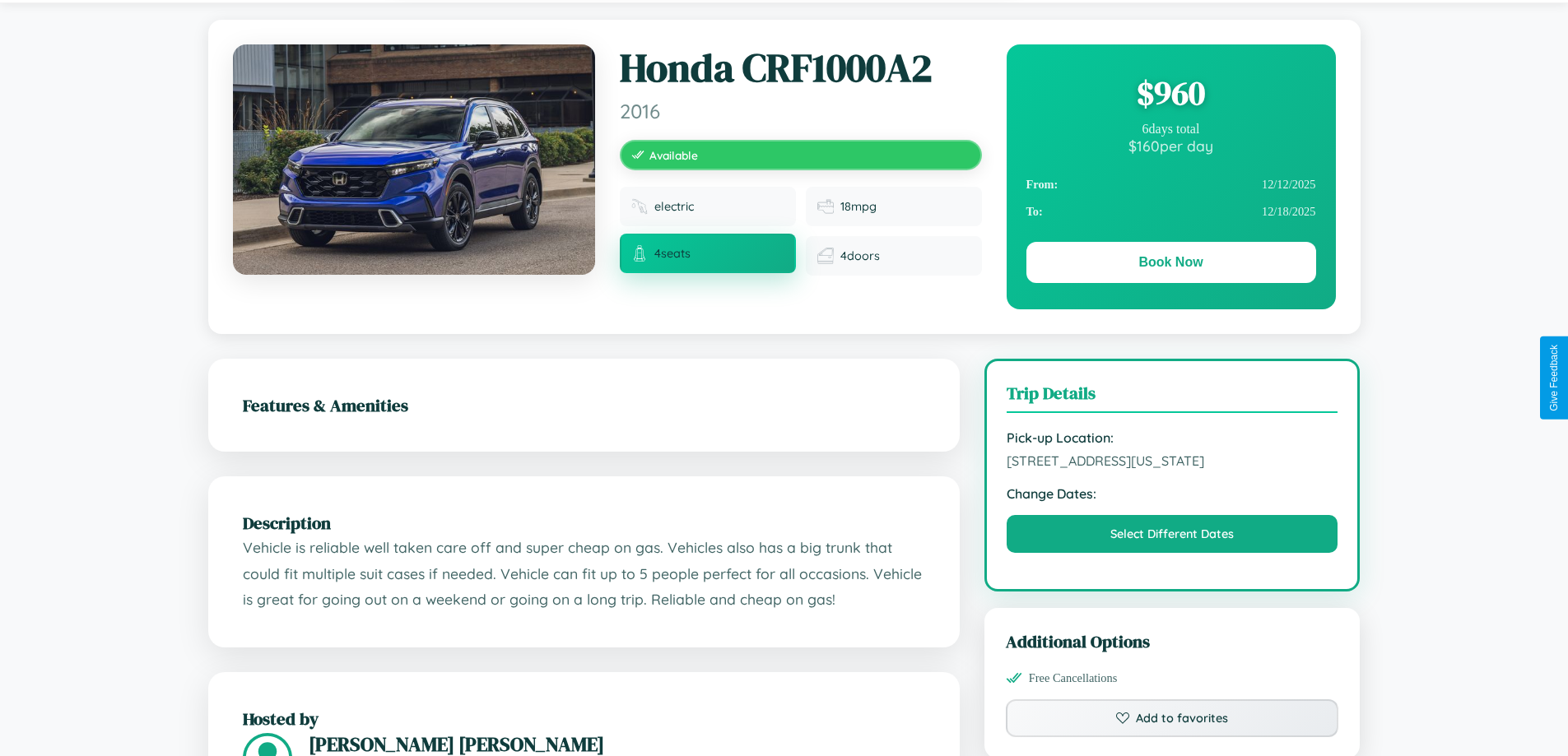
scroll to position [427, 0]
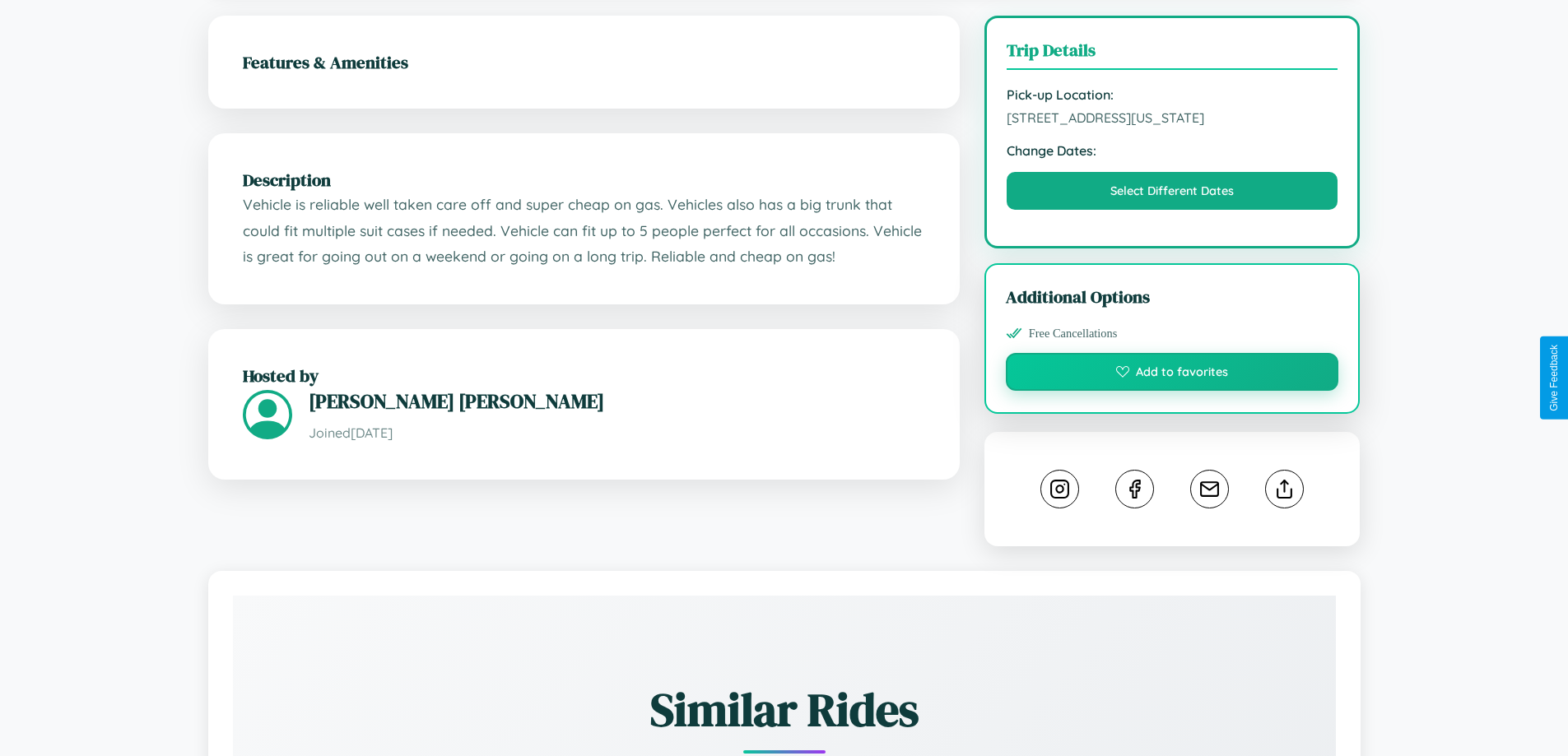
click at [1172, 378] on button "Add to favorites" at bounding box center [1172, 372] width 333 height 38
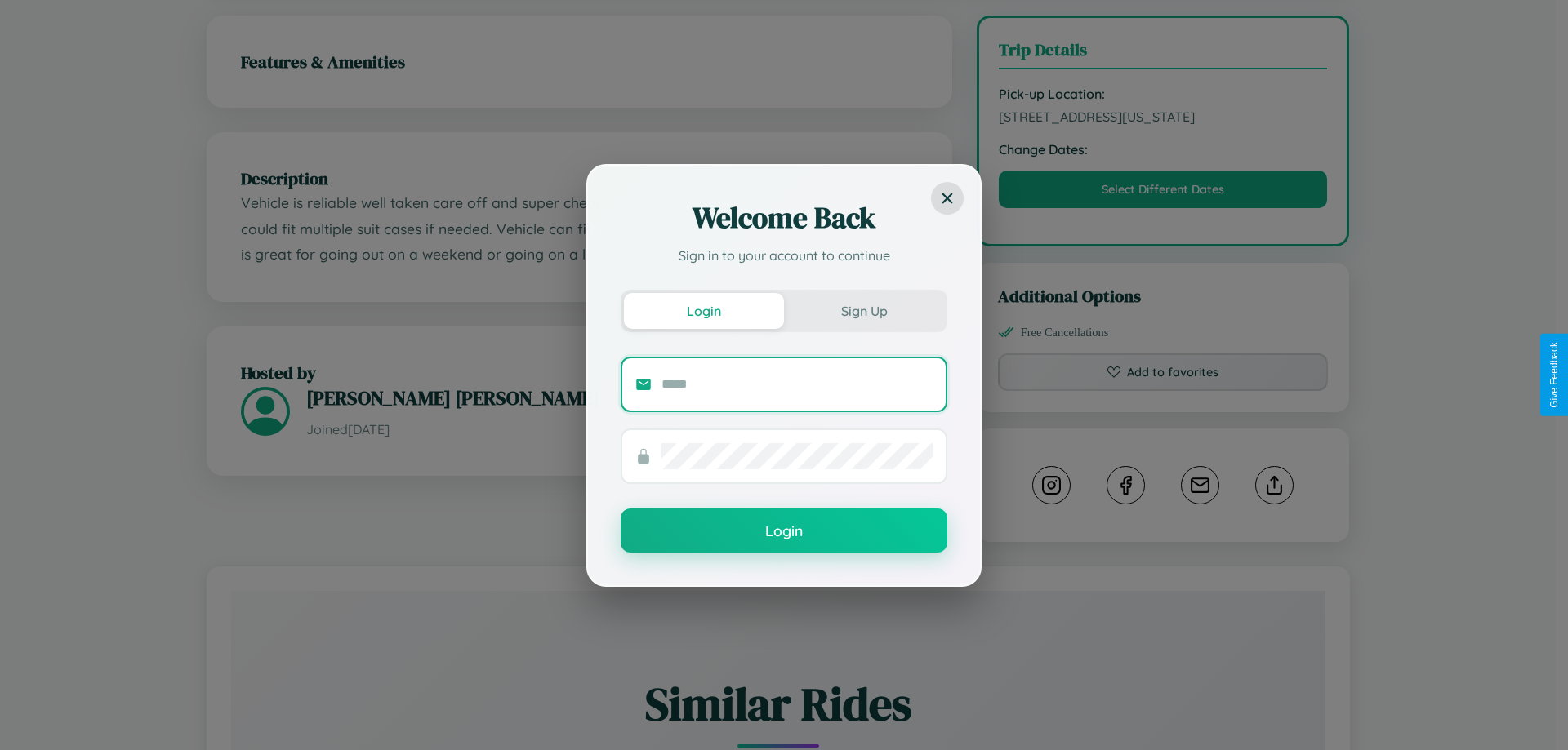
click at [797, 384] on input "text" at bounding box center [797, 384] width 272 height 26
type input "**********"
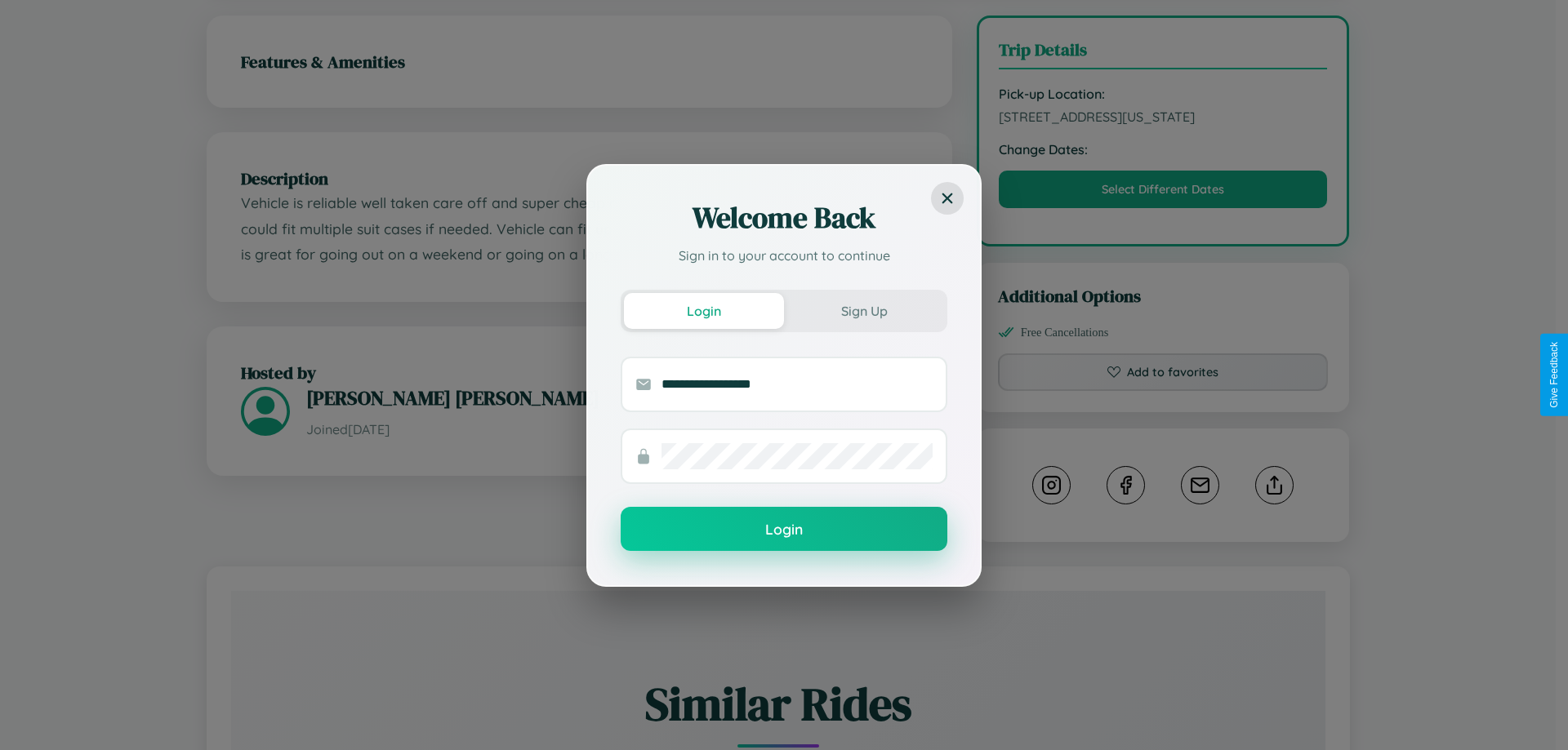
click at [784, 529] on button "Login" at bounding box center [784, 529] width 327 height 44
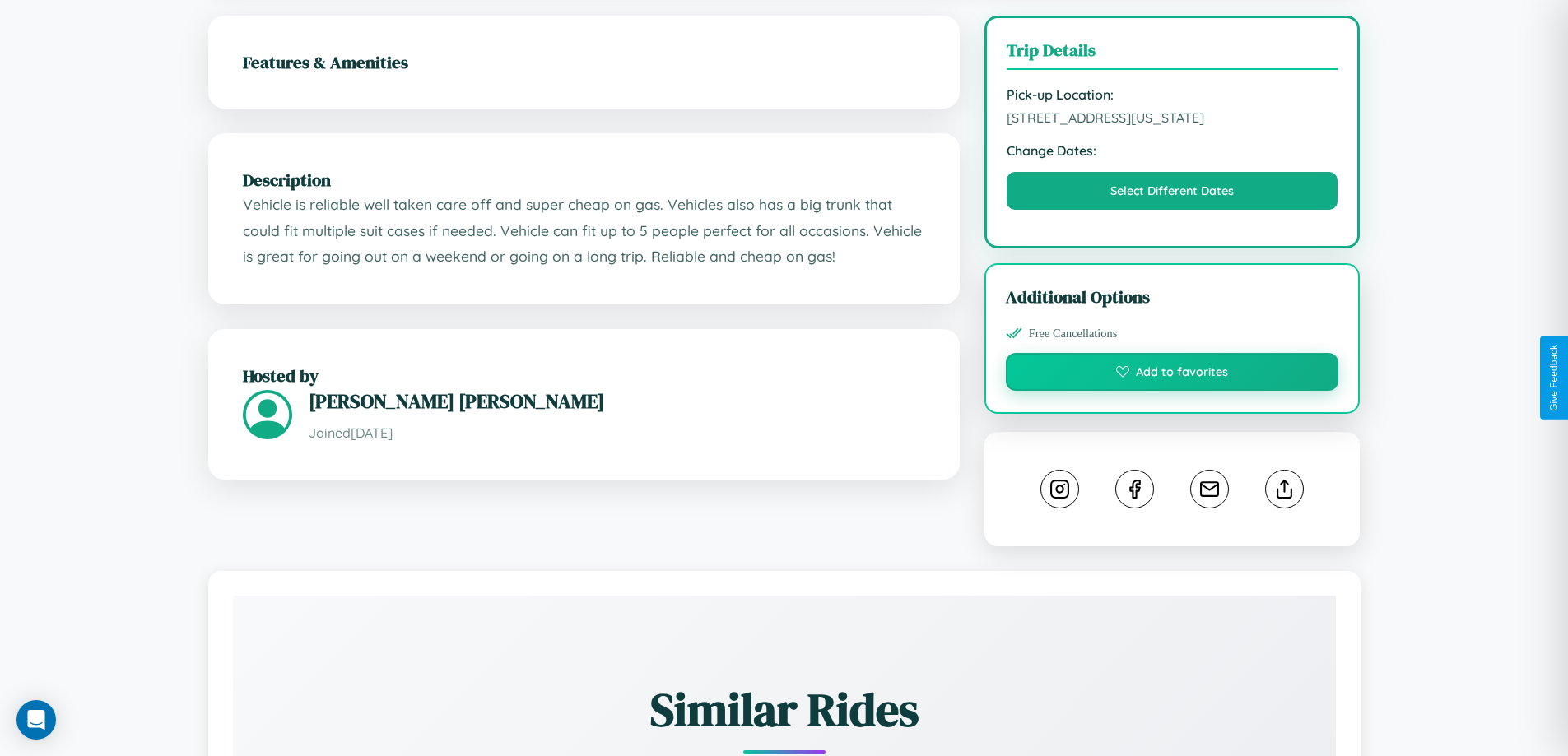
click at [1172, 374] on button "Add to favorites" at bounding box center [1172, 372] width 333 height 38
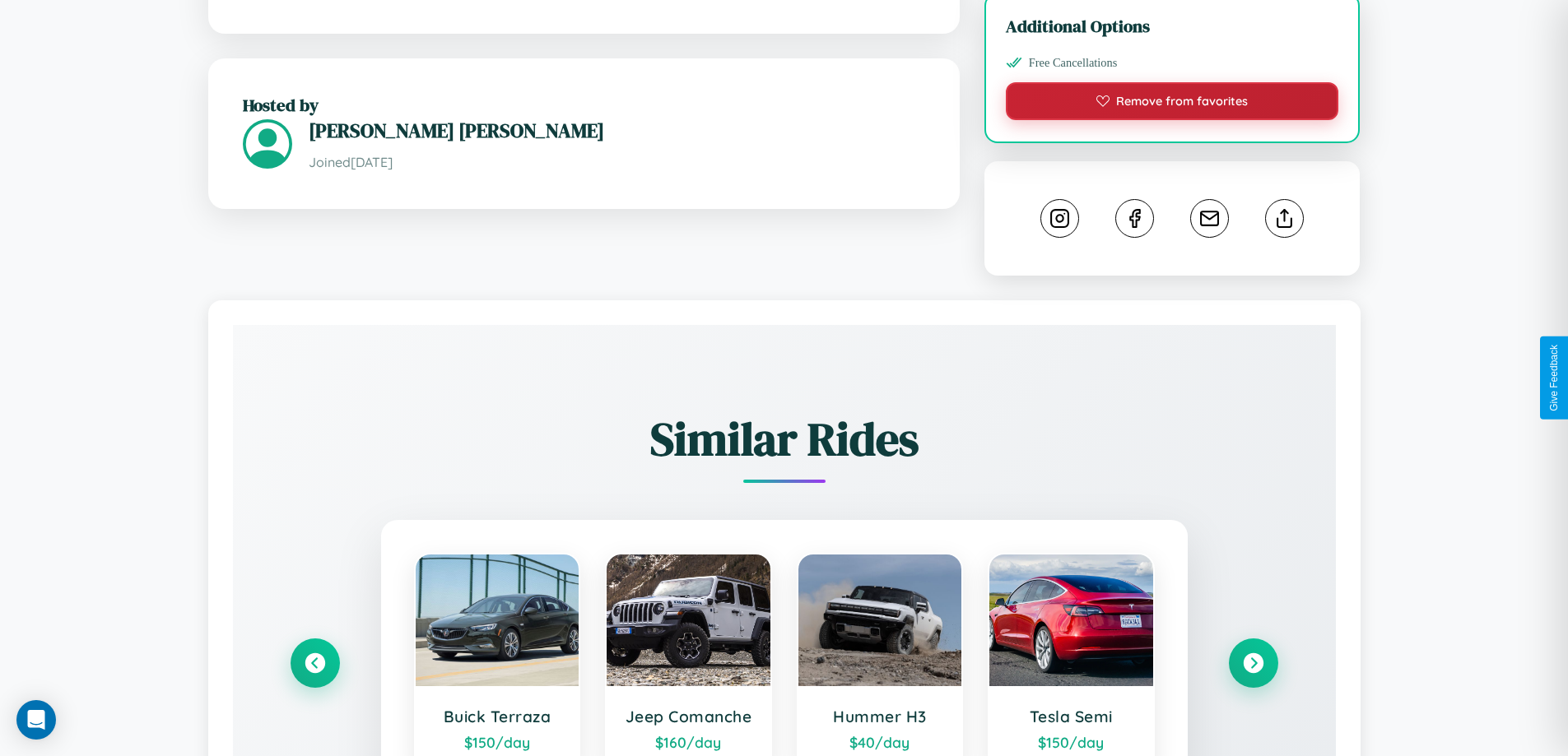
scroll to position [896, 0]
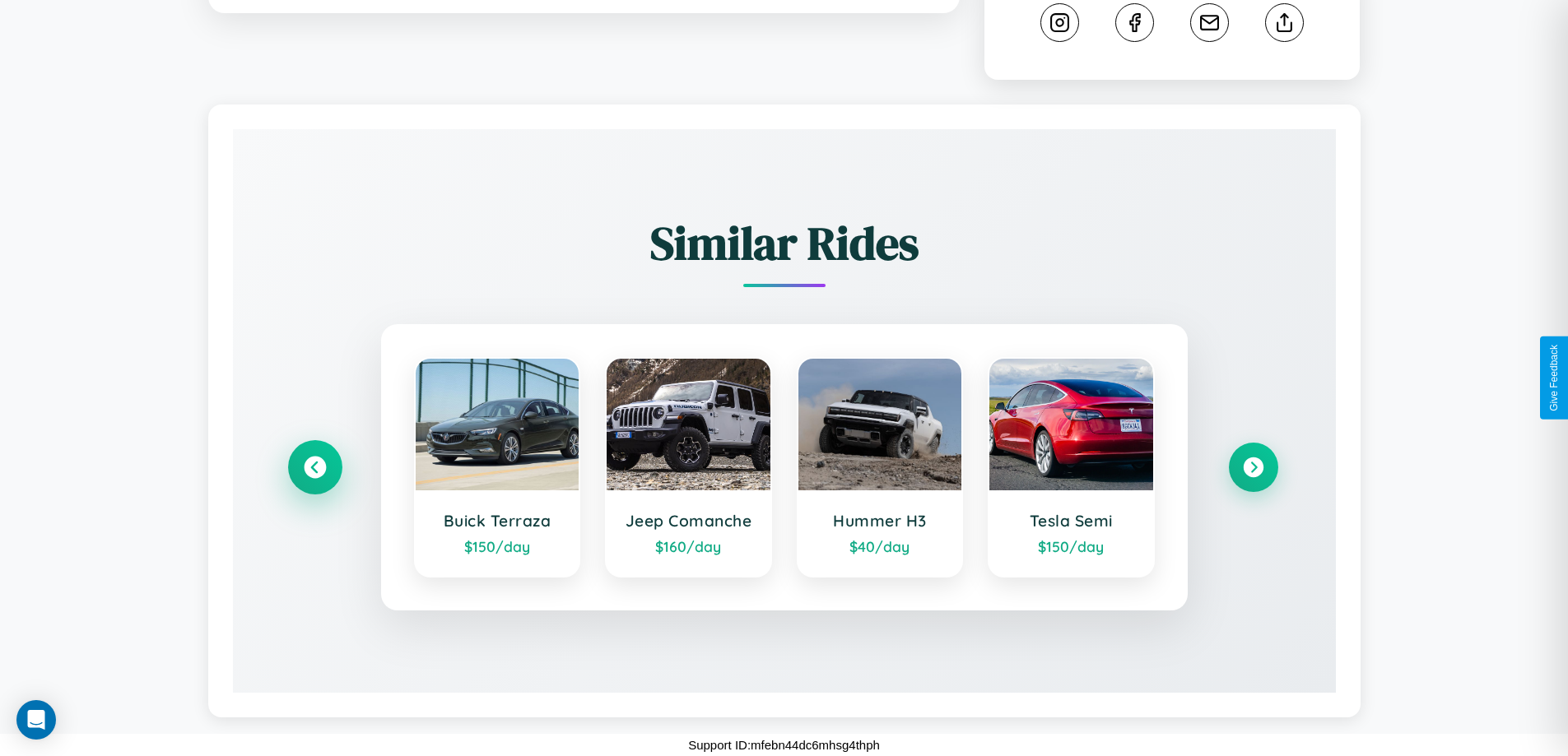
click at [314, 468] on icon at bounding box center [314, 468] width 22 height 22
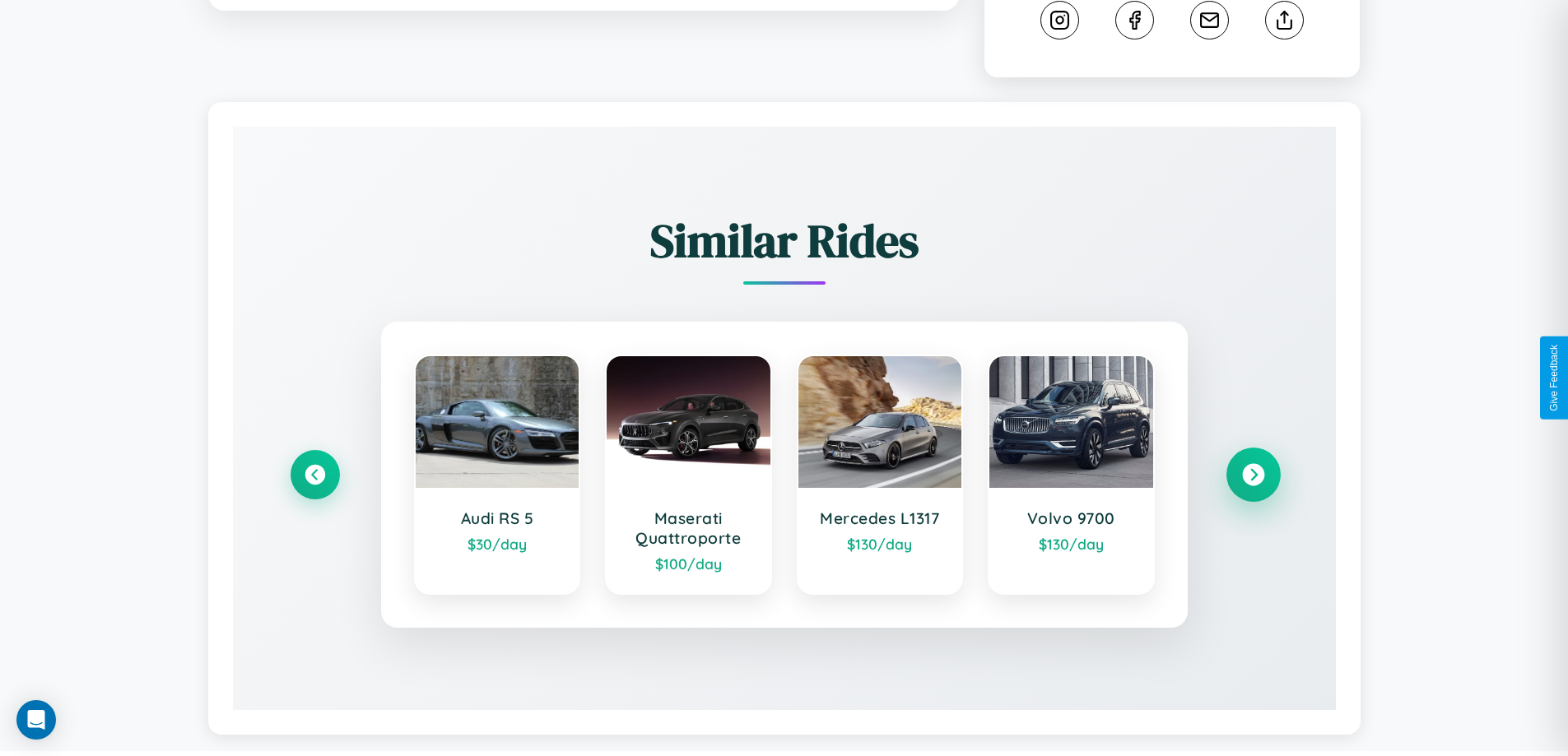
click at [1253, 477] on icon at bounding box center [1253, 474] width 22 height 22
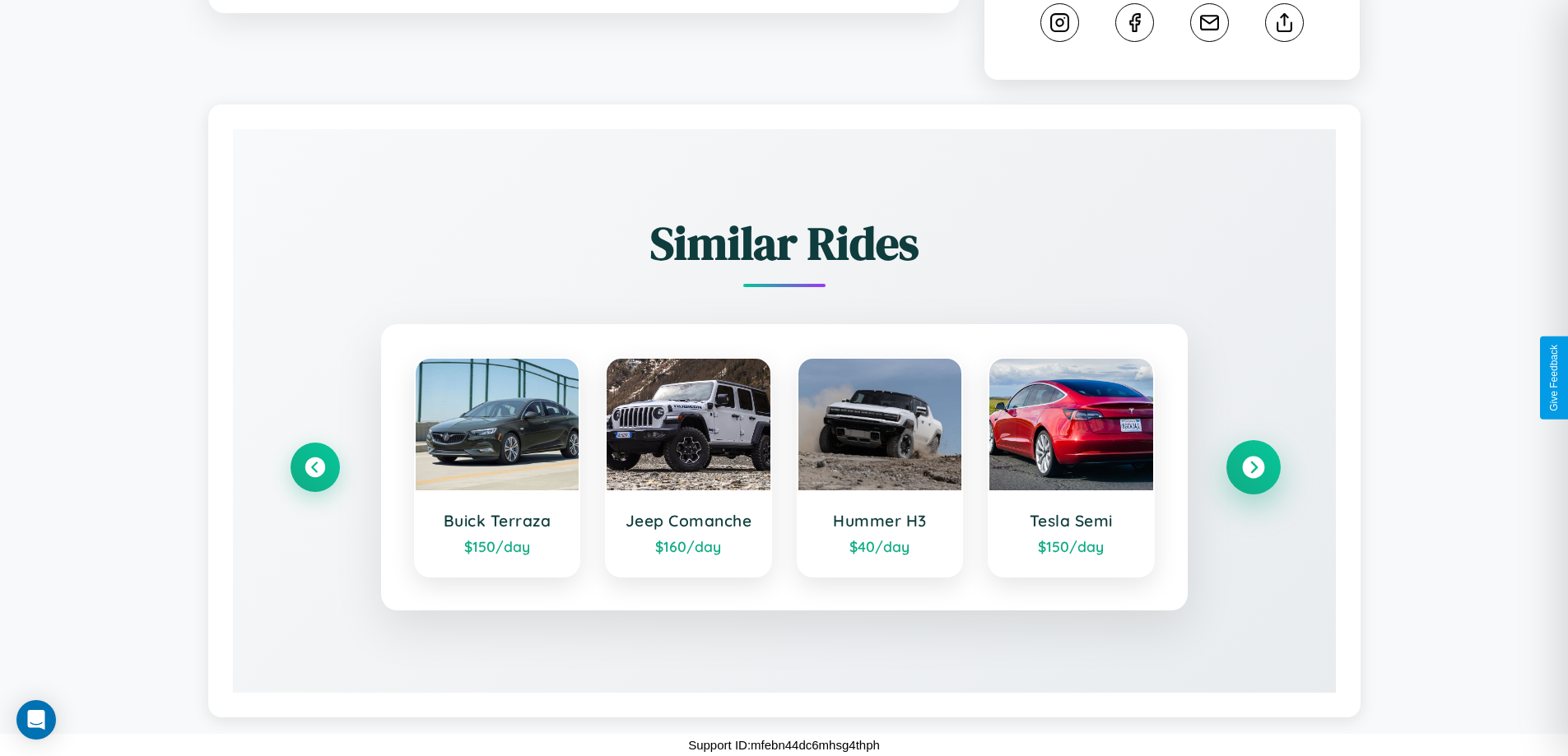
click at [1253, 468] on icon at bounding box center [1253, 468] width 22 height 22
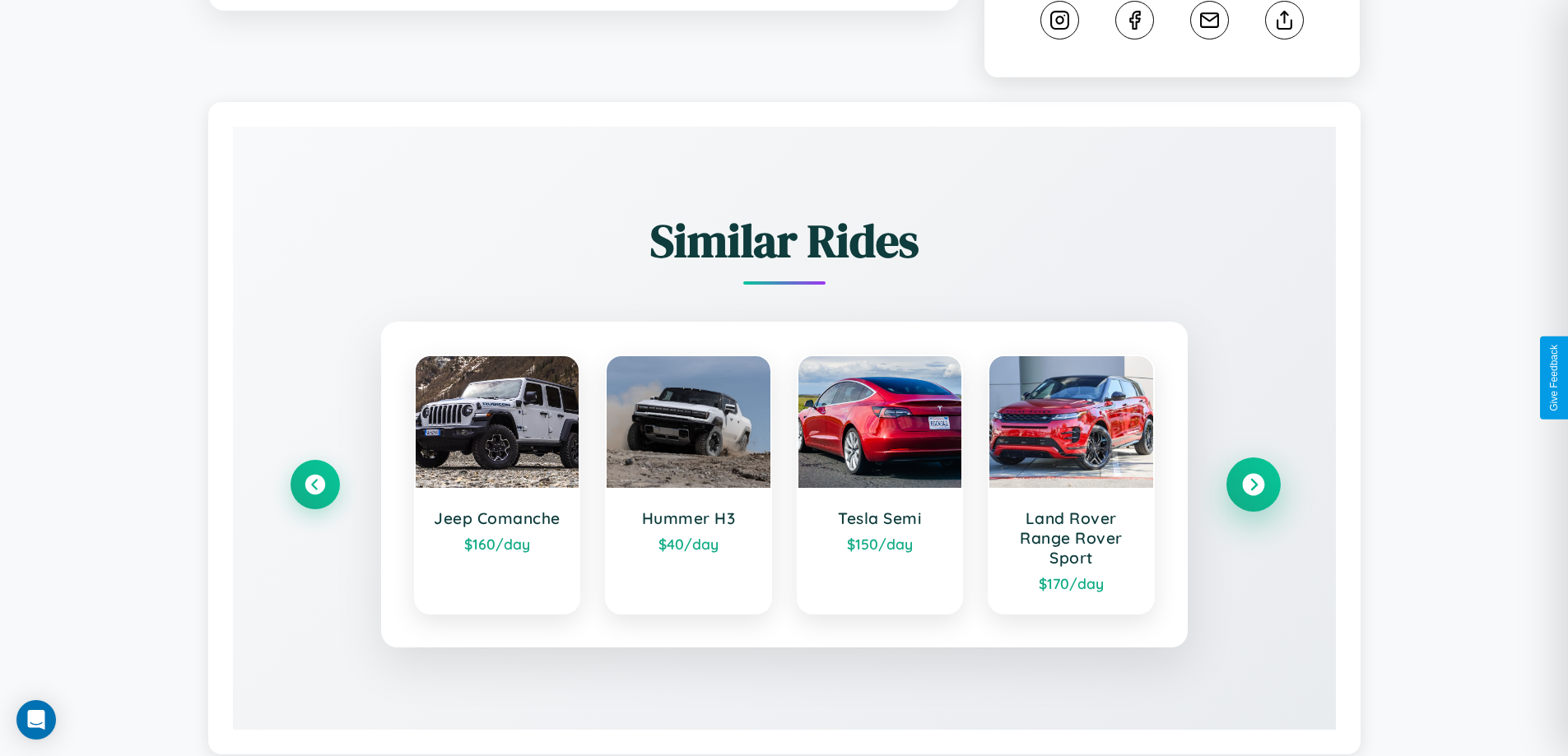
click at [1253, 487] on icon at bounding box center [1253, 484] width 22 height 22
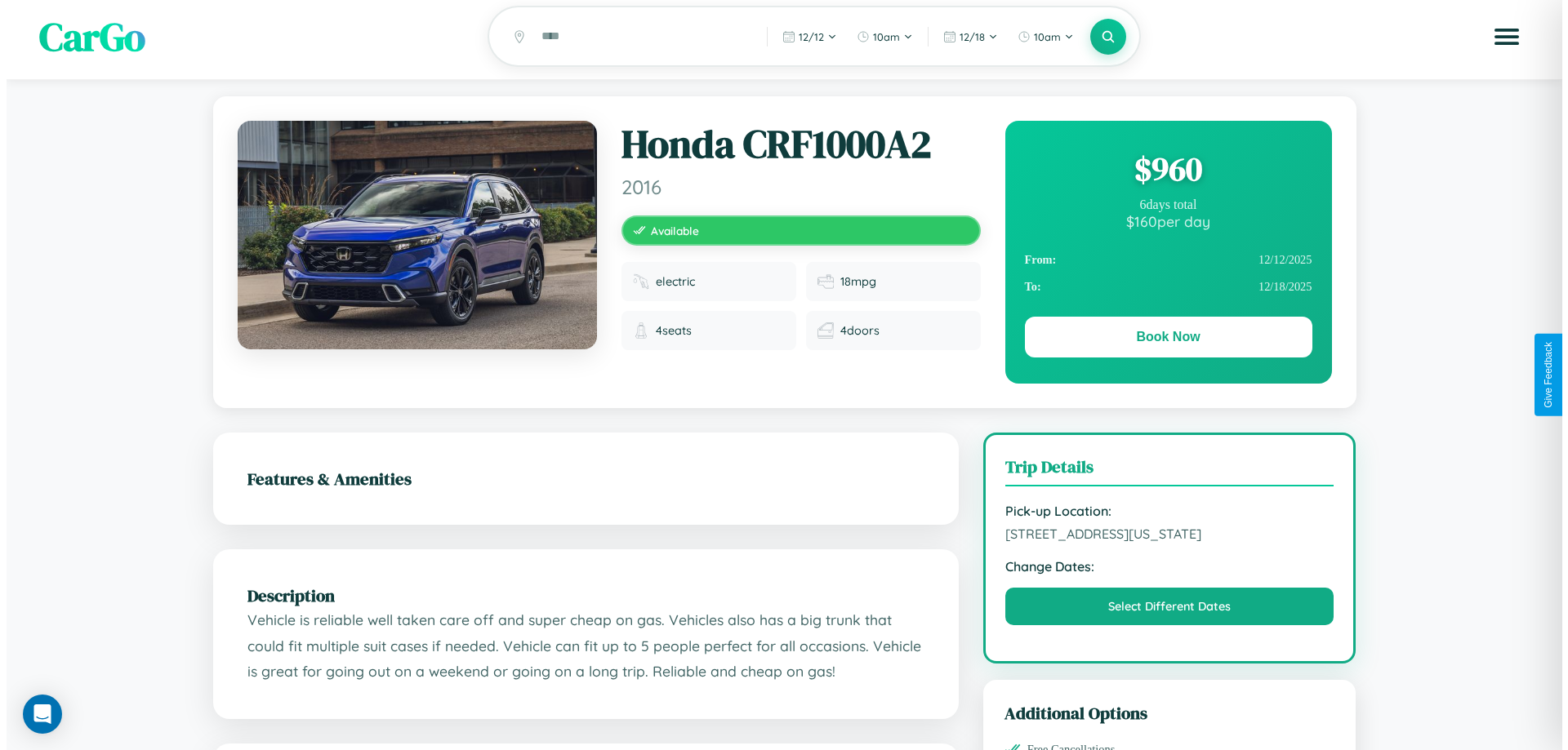
scroll to position [0, 0]
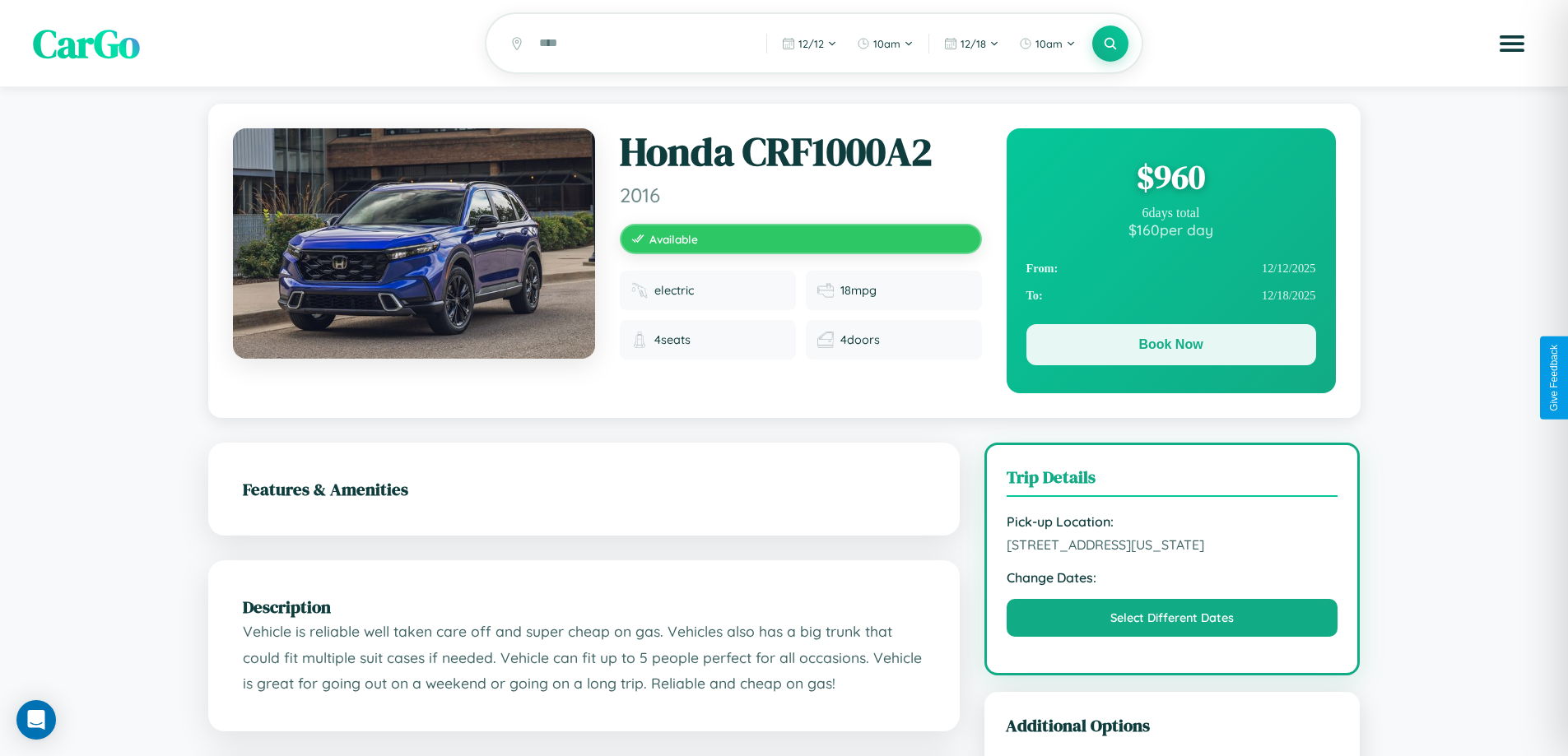
click at [1170, 347] on button "Book Now" at bounding box center [1170, 344] width 290 height 41
